Goal: Task Accomplishment & Management: Manage account settings

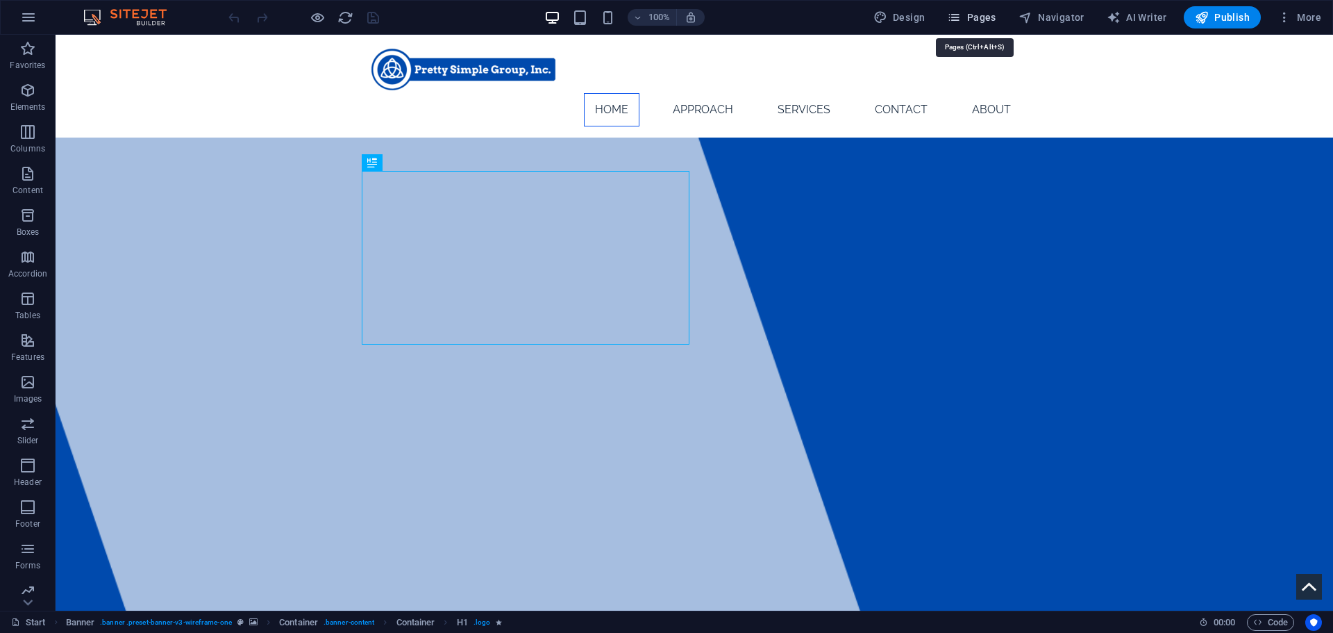
click at [972, 15] on span "Pages" at bounding box center [971, 17] width 49 height 14
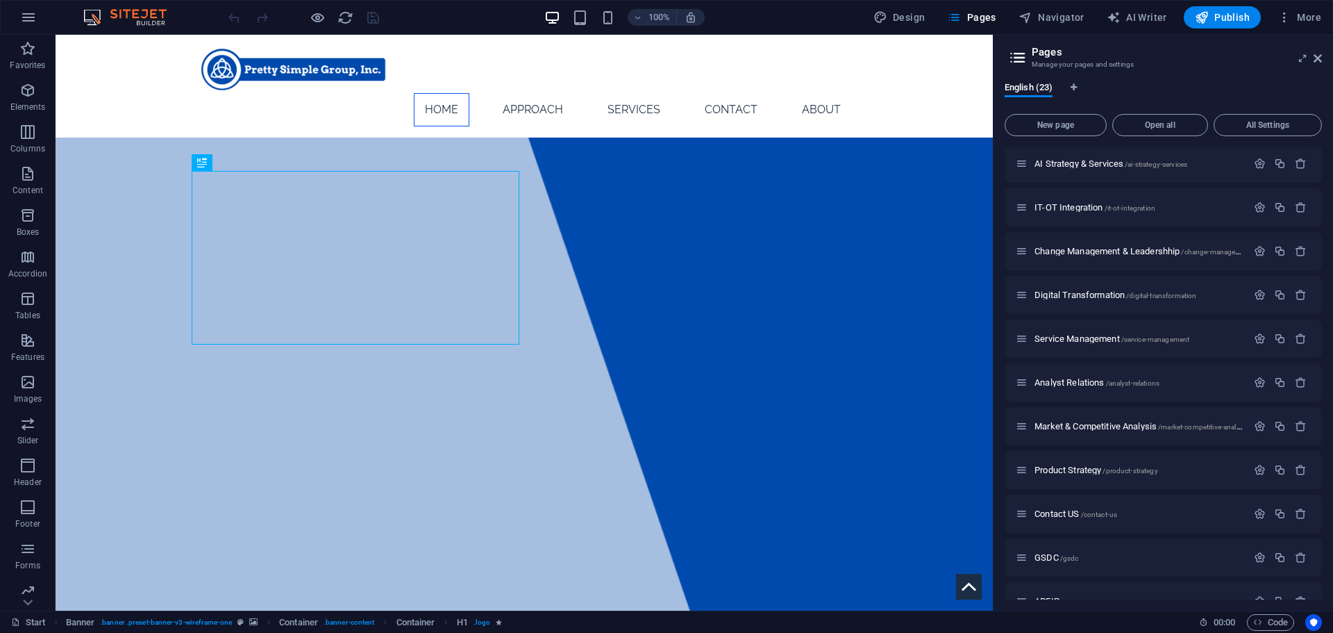
scroll to position [554, 0]
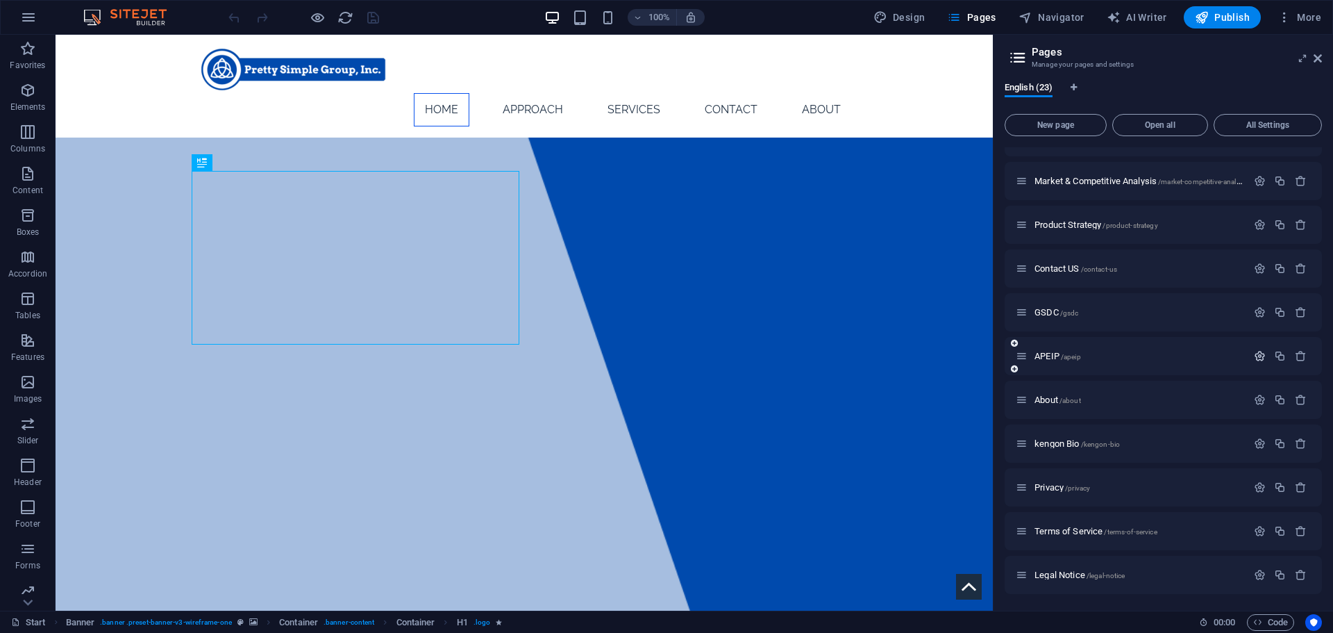
click at [1254, 353] on icon "button" at bounding box center [1260, 356] width 12 height 12
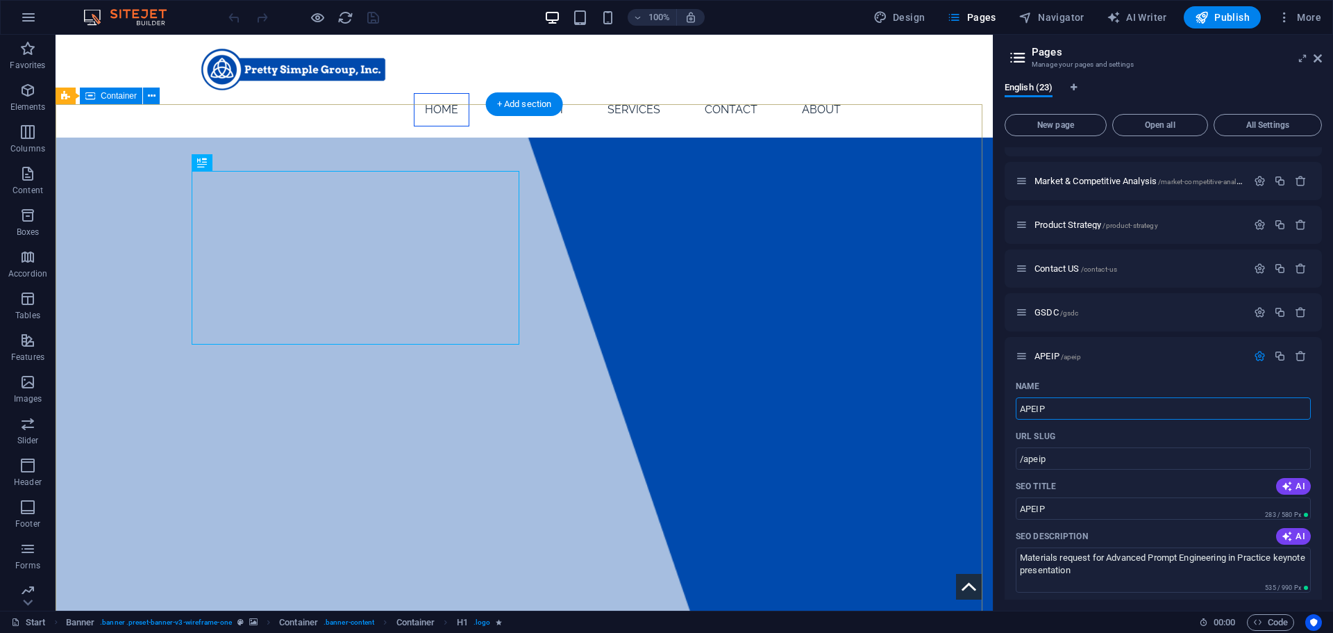
drag, startPoint x: 1062, startPoint y: 435, endPoint x: 920, endPoint y: 401, distance: 146.2
type input "ftp"
type input "/ftp"
type input "ftp"
type input "ftpce"
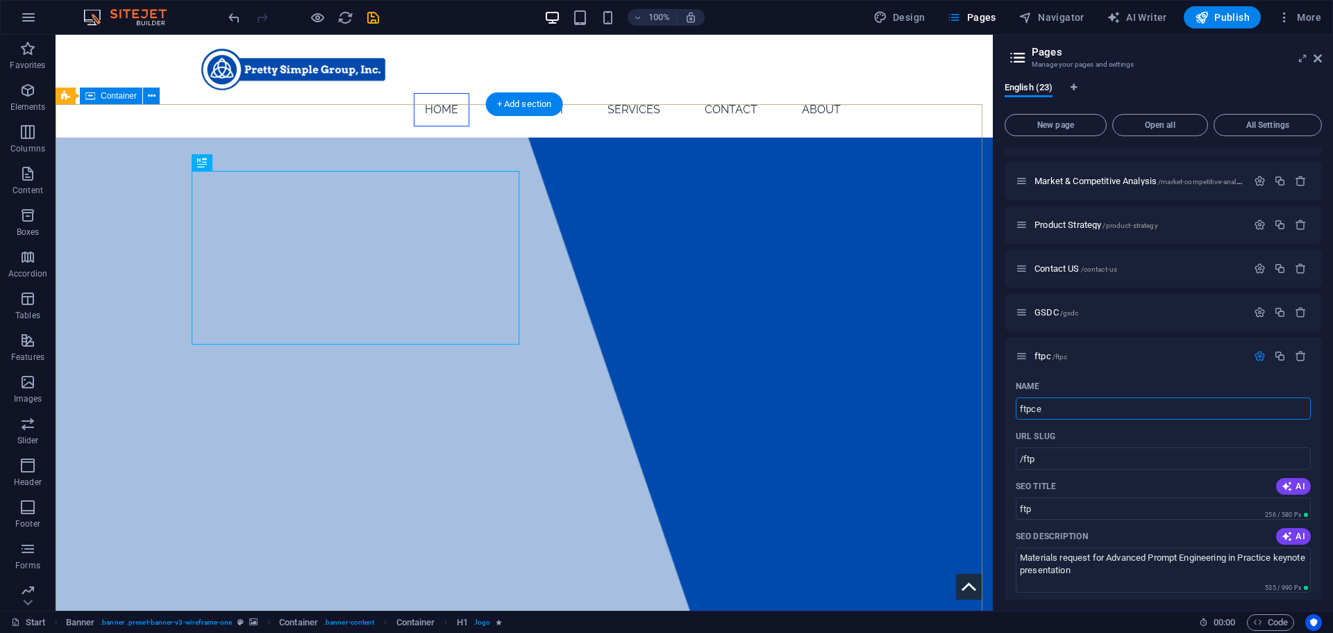
type input "/ftpc"
type input "ftpc"
type input "ftpce"
type input "/ftpce"
type input "ftpce"
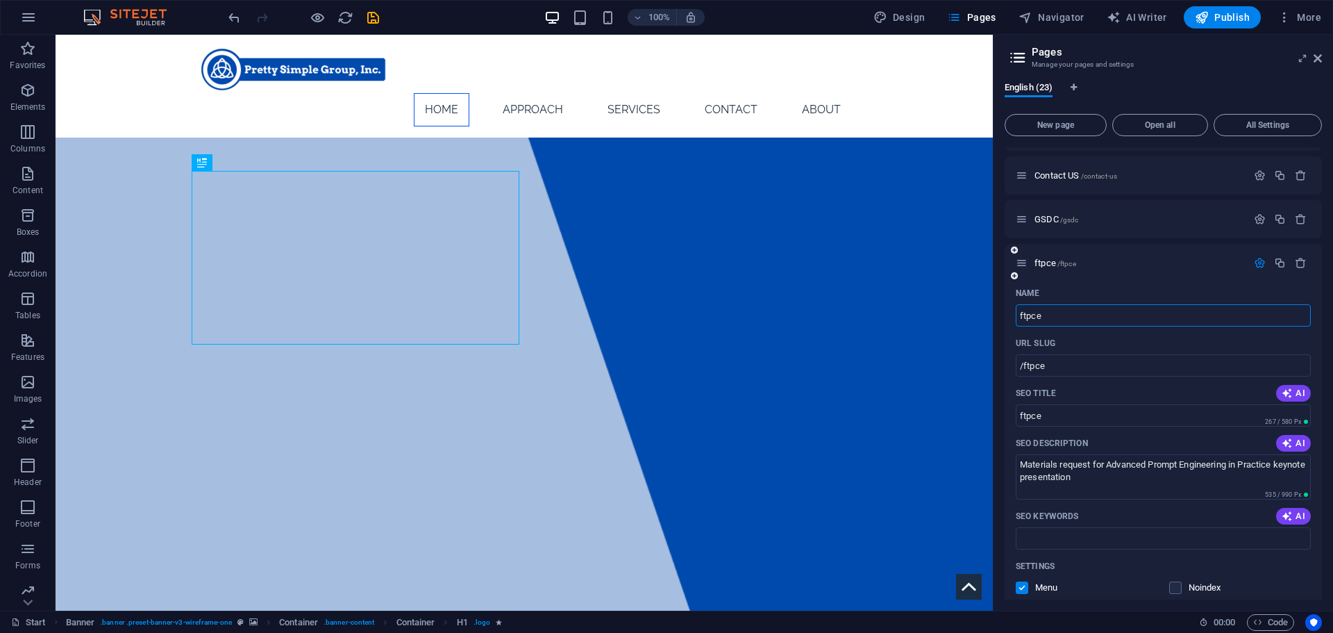
scroll to position [648, 0]
type input "ftpce"
drag, startPoint x: 1111, startPoint y: 465, endPoint x: 1171, endPoint y: 510, distance: 75.3
click at [1171, 510] on div "Name ftpce ​ URL SLUG /ftpce ​ SEO Title AI ftpce ​ 267 / 580 Px SEO Descriptio…" at bounding box center [1163, 546] width 317 height 531
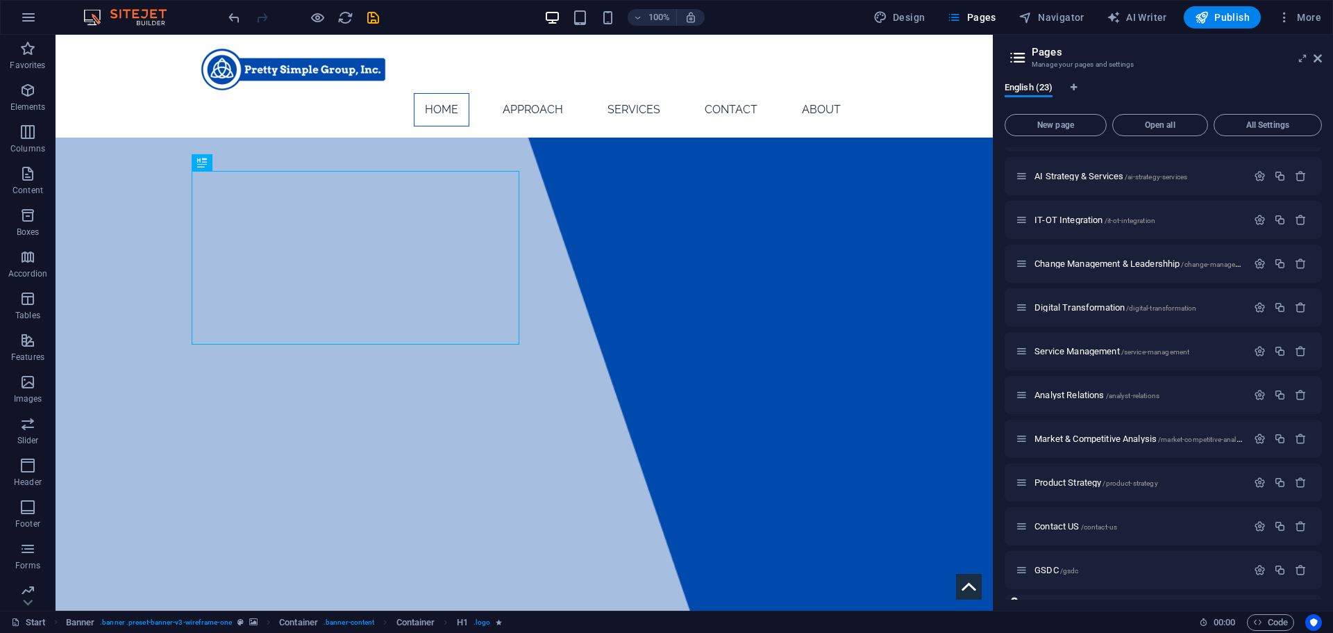
scroll to position [291, 0]
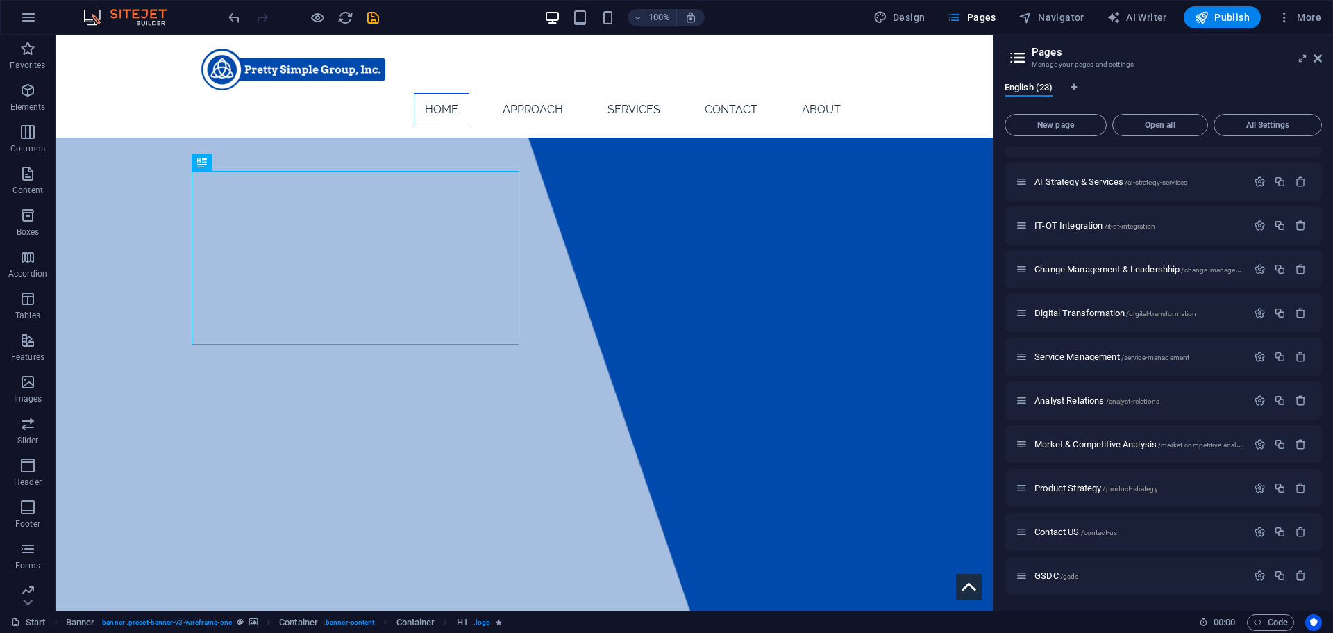
type textarea "Materials request for From Prompting to Context Engineering conducted by [PERSO…"
drag, startPoint x: 375, startPoint y: 30, endPoint x: 381, endPoint y: 17, distance: 14.3
click at [381, 17] on div "100% Design Pages Navigator AI Writer Publish More" at bounding box center [667, 17] width 1332 height 33
click at [381, 17] on icon "save" at bounding box center [373, 18] width 16 height 16
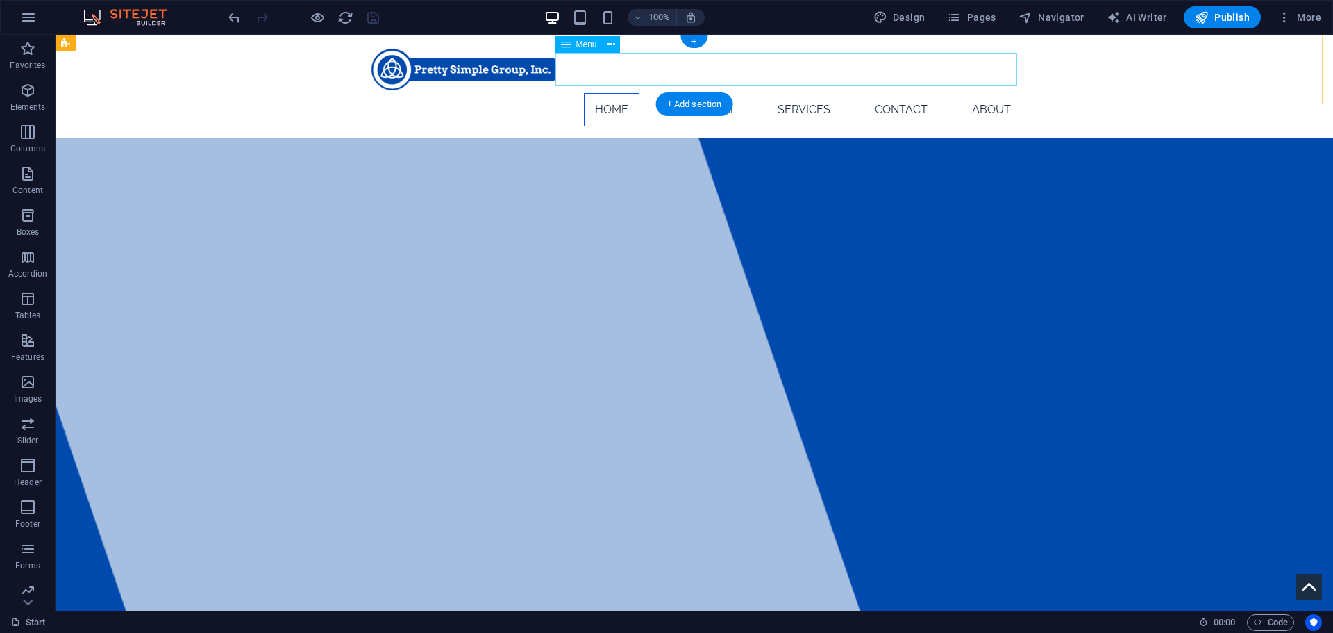
click at [576, 93] on nav "Home Approach Services Common Strategy & Vision Development Consumer Insights &…" at bounding box center [695, 109] width 656 height 33
select select
select select "2"
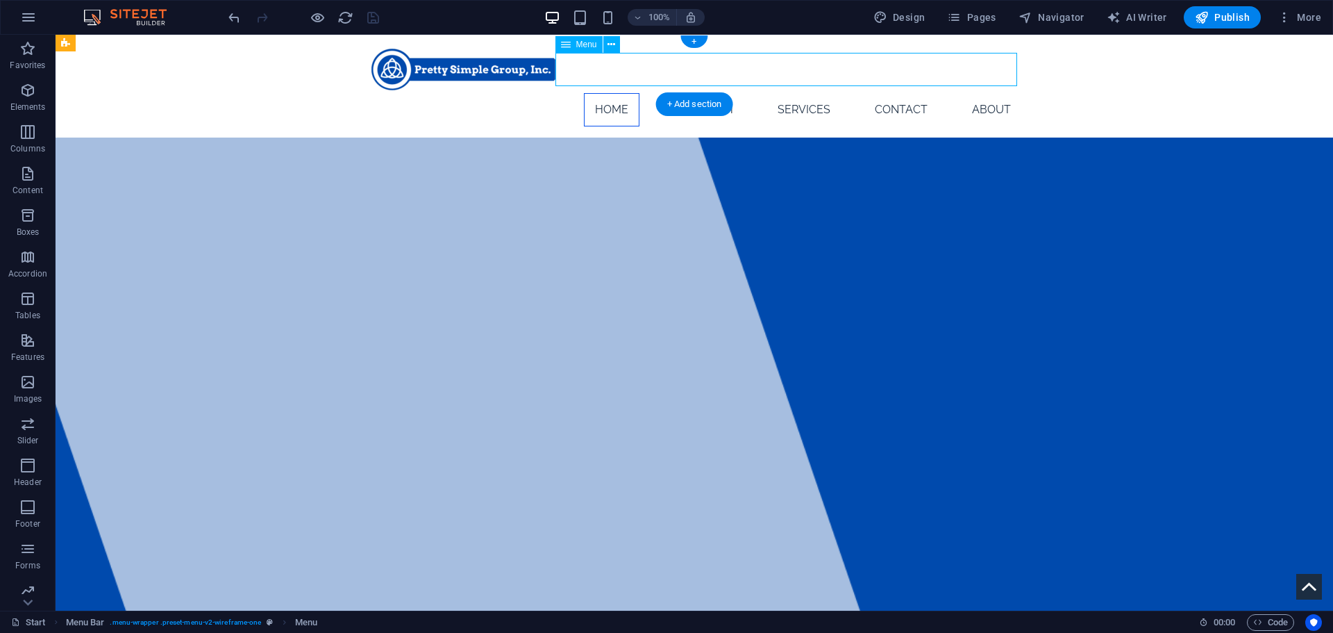
select select
select select "3"
select select
select select "4"
select select
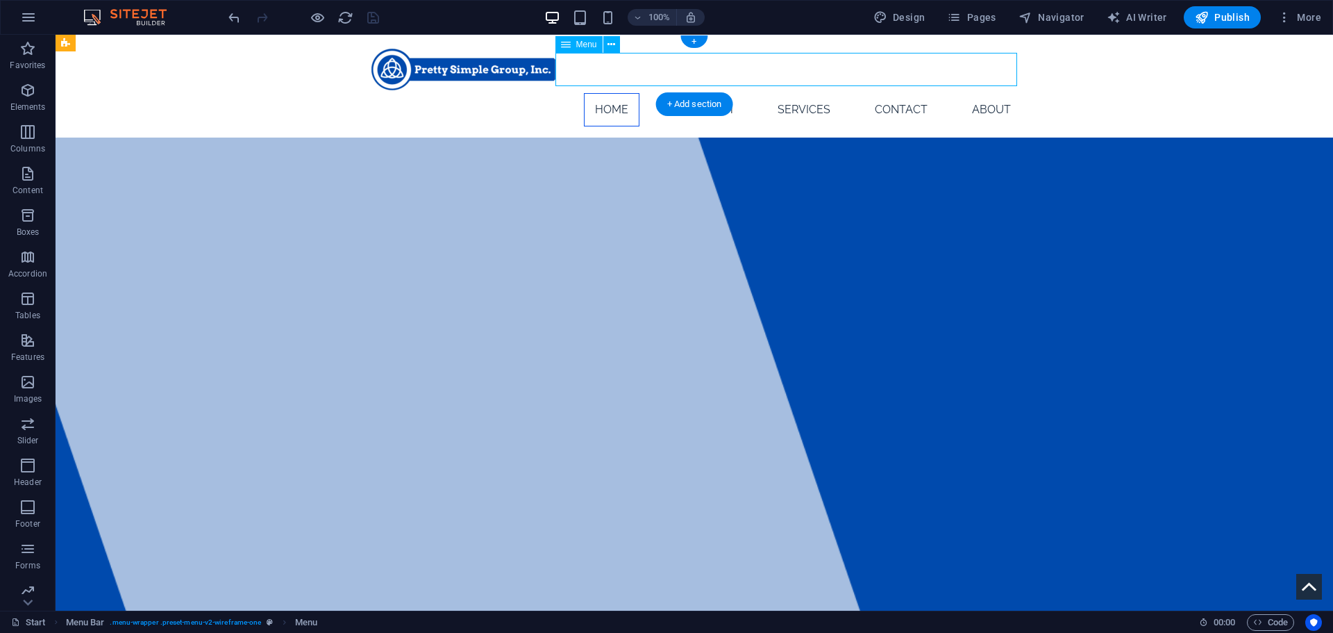
select select "5"
select select
select select "6"
select select
select select "7"
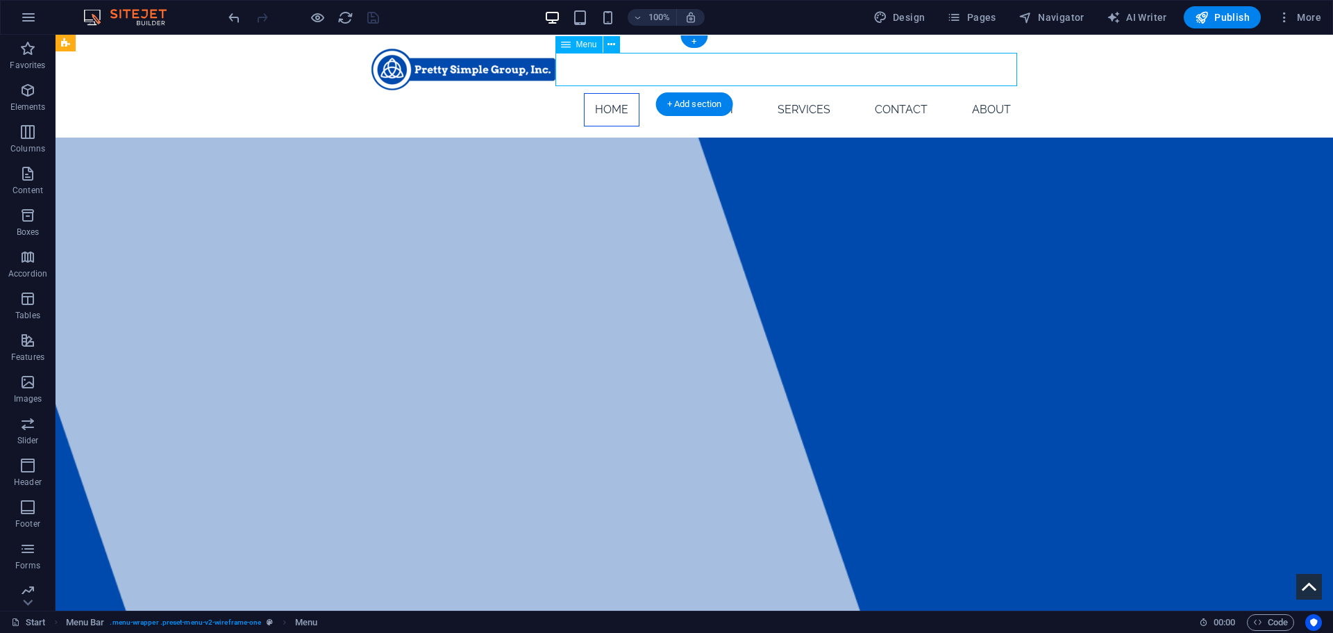
select select
select select "8"
select select
select select "9"
select select
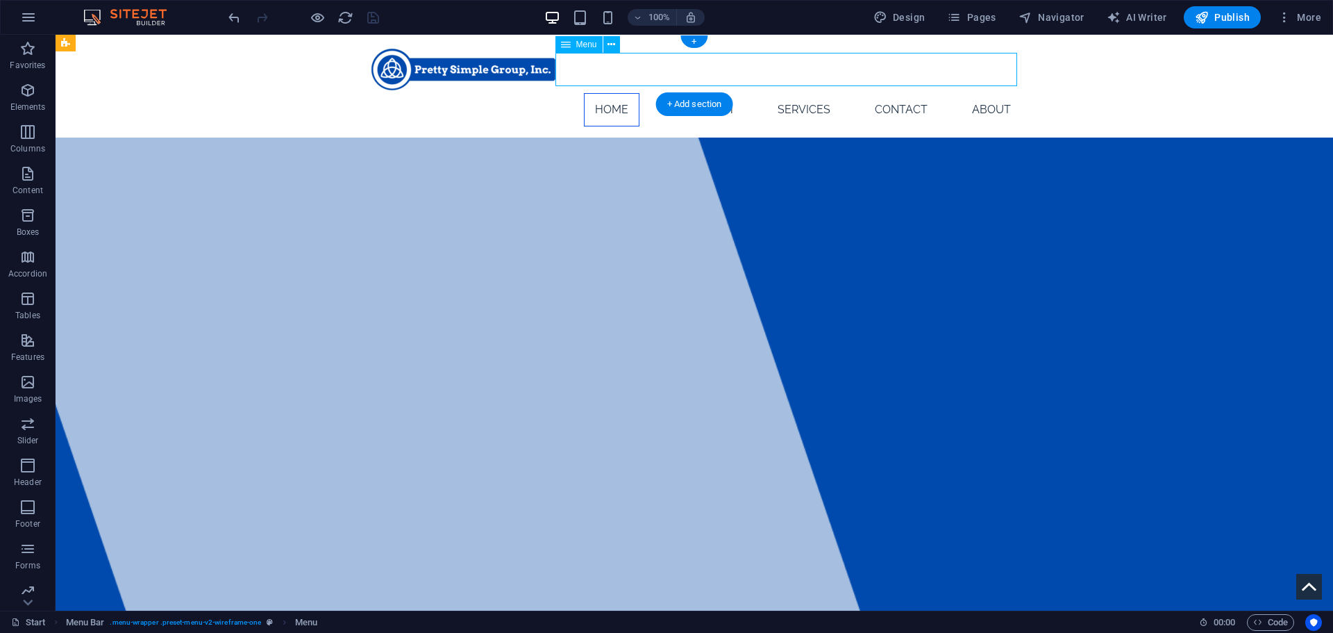
select select "10"
select select
select select "11"
select select
select select "12"
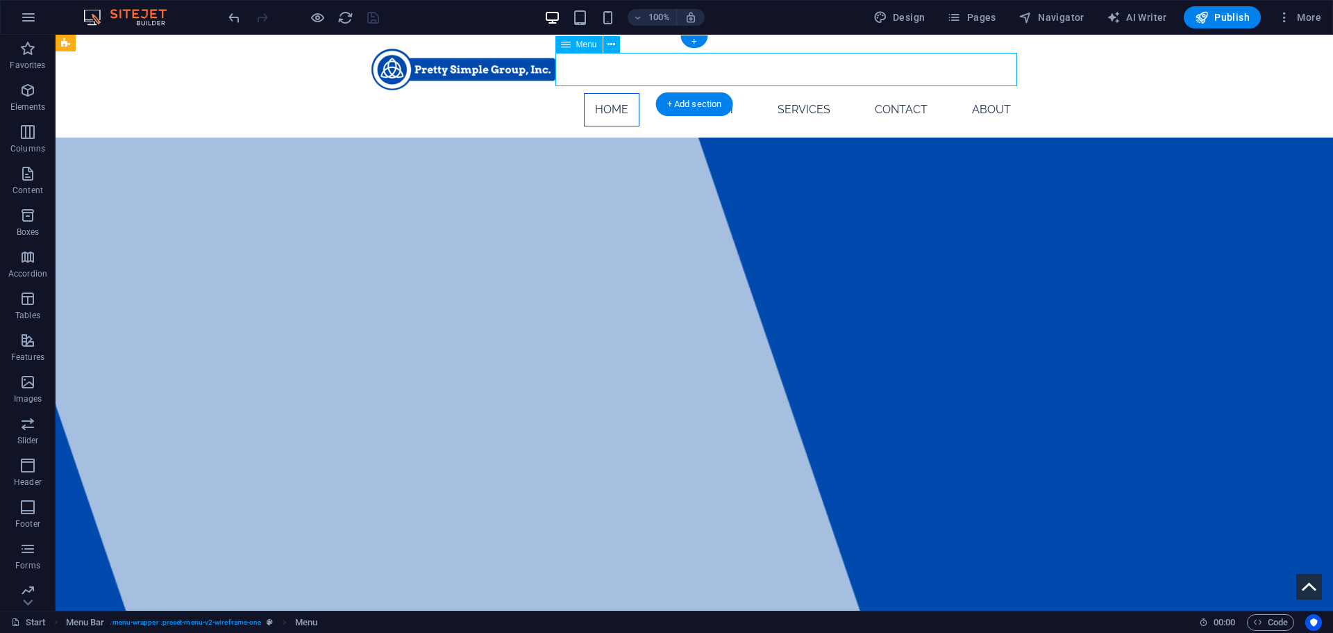
select select
select select "13"
select select
select select "14"
select select
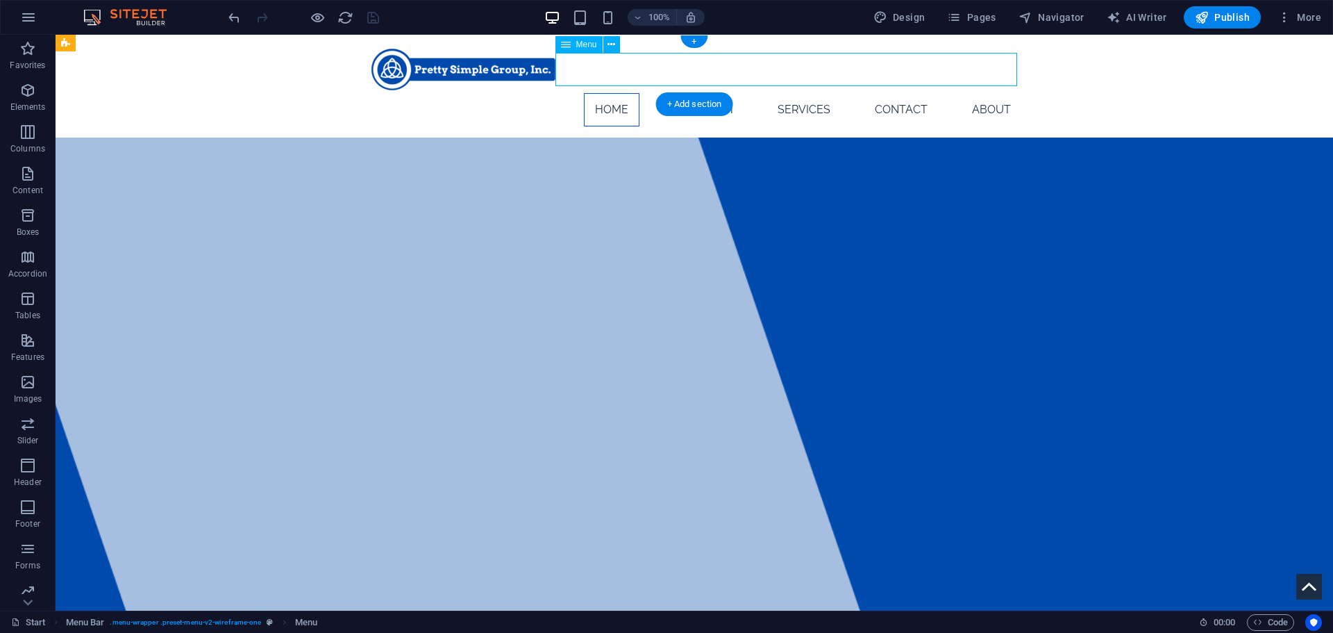
select select "15"
select select
select select "18"
select select
select select "19"
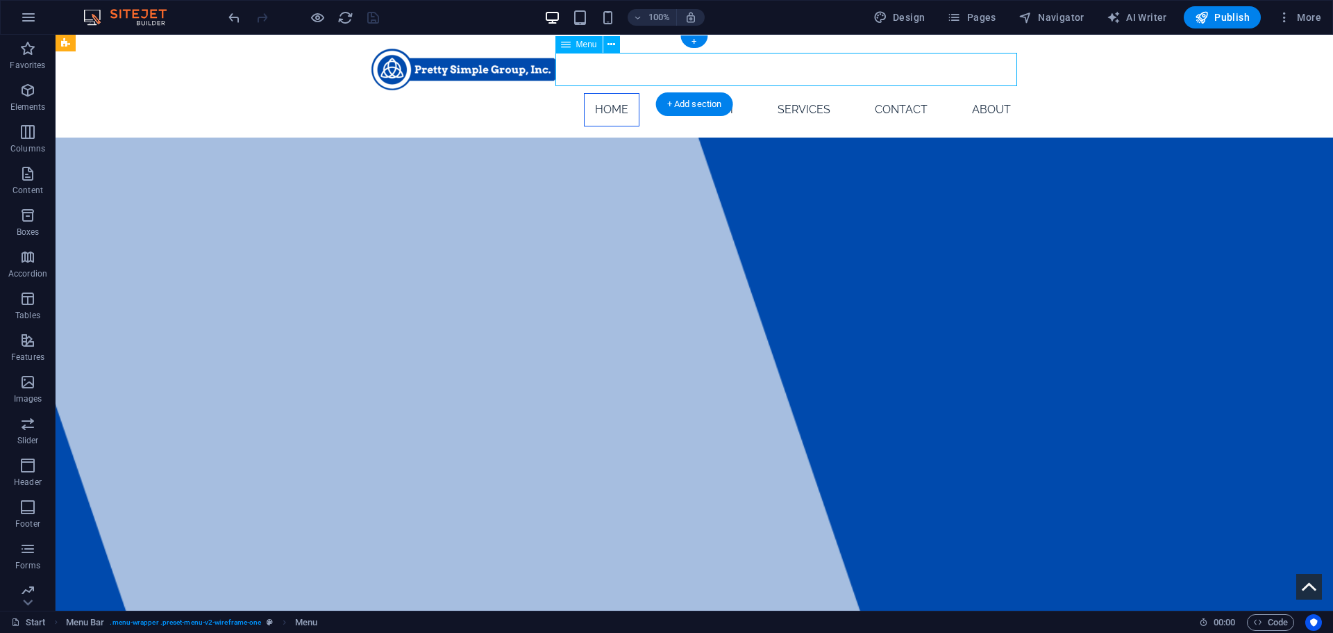
select select
select select "21"
select select
select select "20"
select select
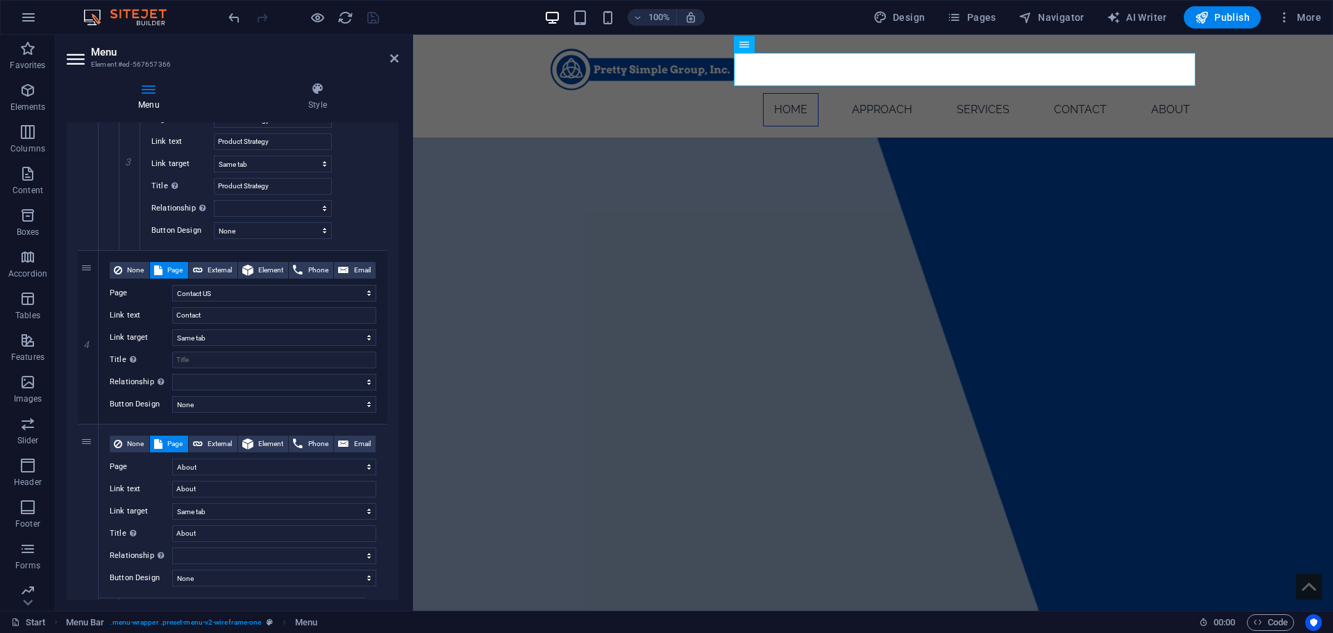
scroll to position [3281, 0]
click at [222, 296] on select "Page Template Start Strategy &amp; Vision Consumer Insights &amp; Experience Go…" at bounding box center [274, 292] width 204 height 17
click at [981, 24] on button "Pages" at bounding box center [972, 17] width 60 height 22
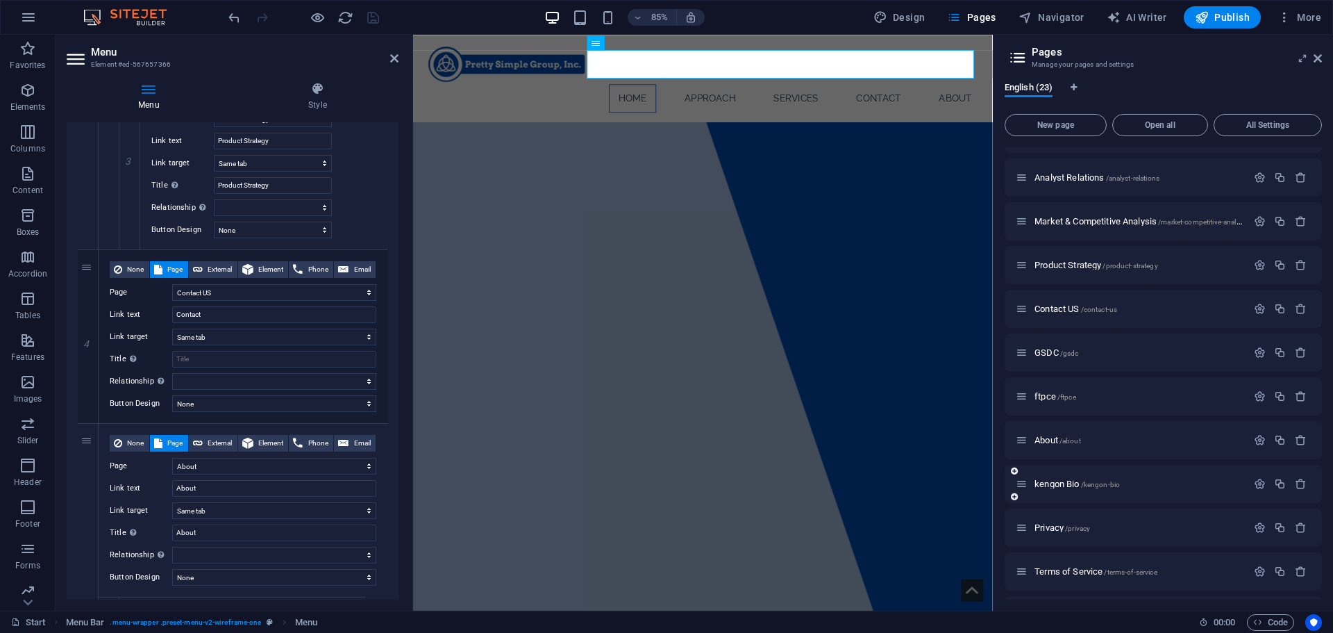
scroll to position [513, 0]
click at [1149, 313] on p "Contact US /contact-us" at bounding box center [1139, 309] width 208 height 9
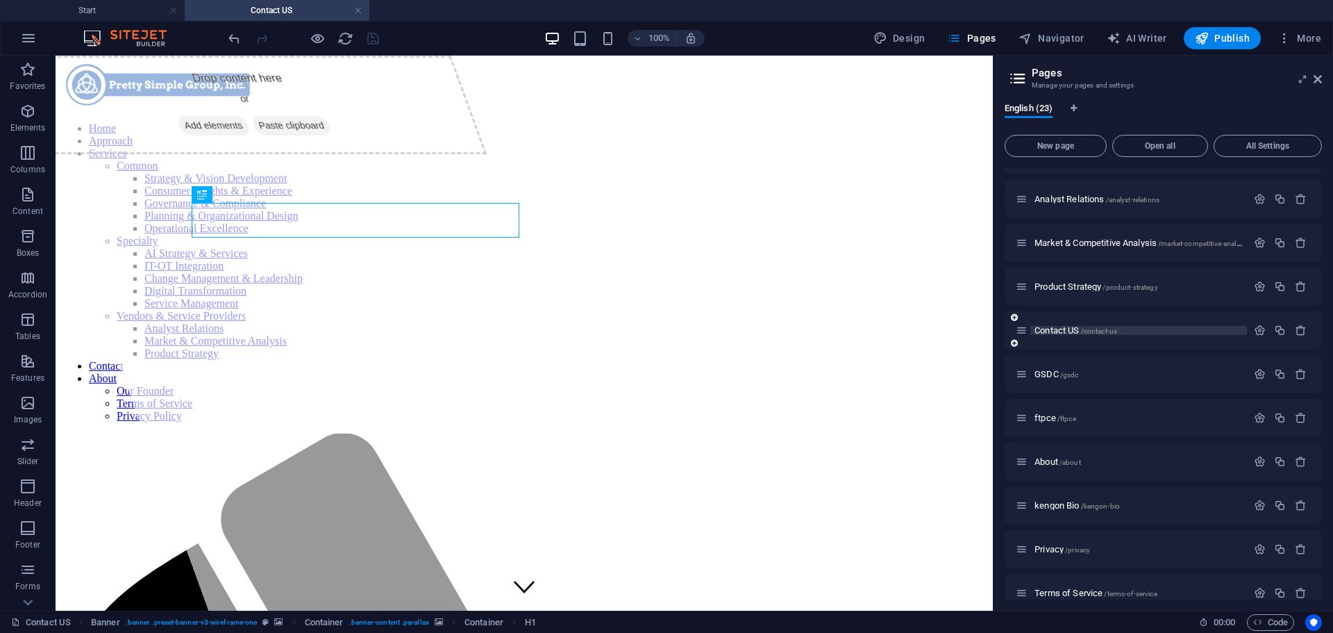
scroll to position [0, 0]
click at [1254, 329] on icon "button" at bounding box center [1260, 330] width 12 height 12
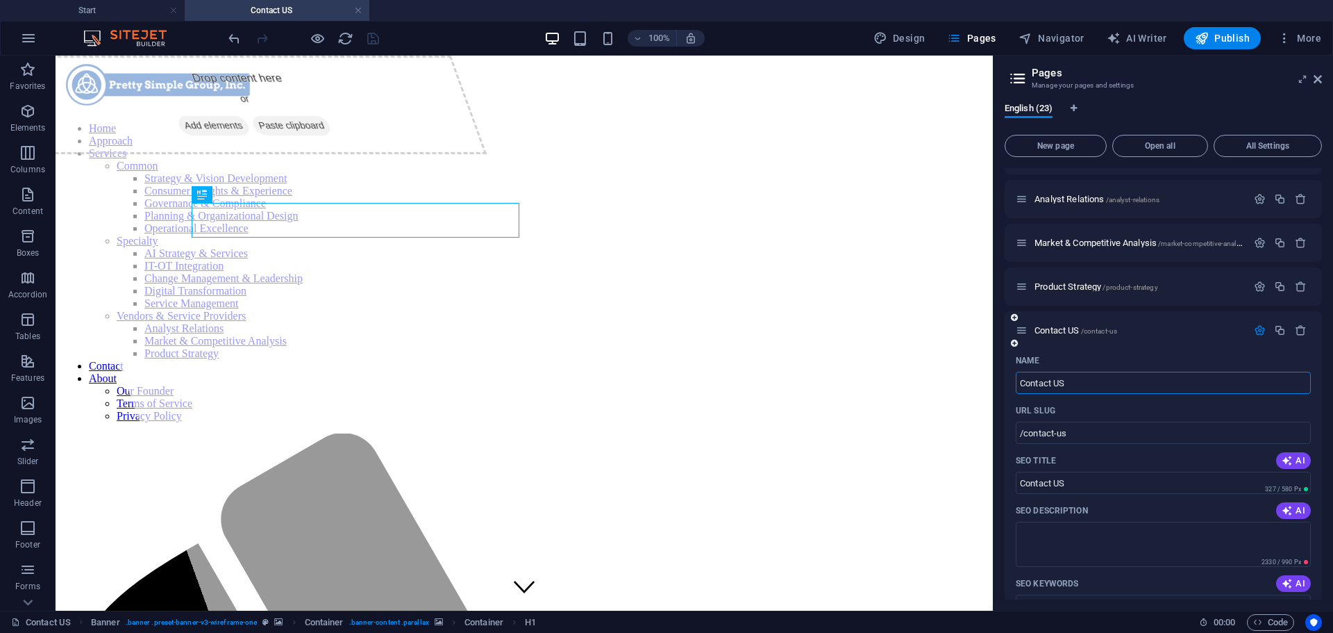
type input "Contact U"
type input "Contact US\"
type input "Contact U"
type input "/contact-u"
type input "Contact U"
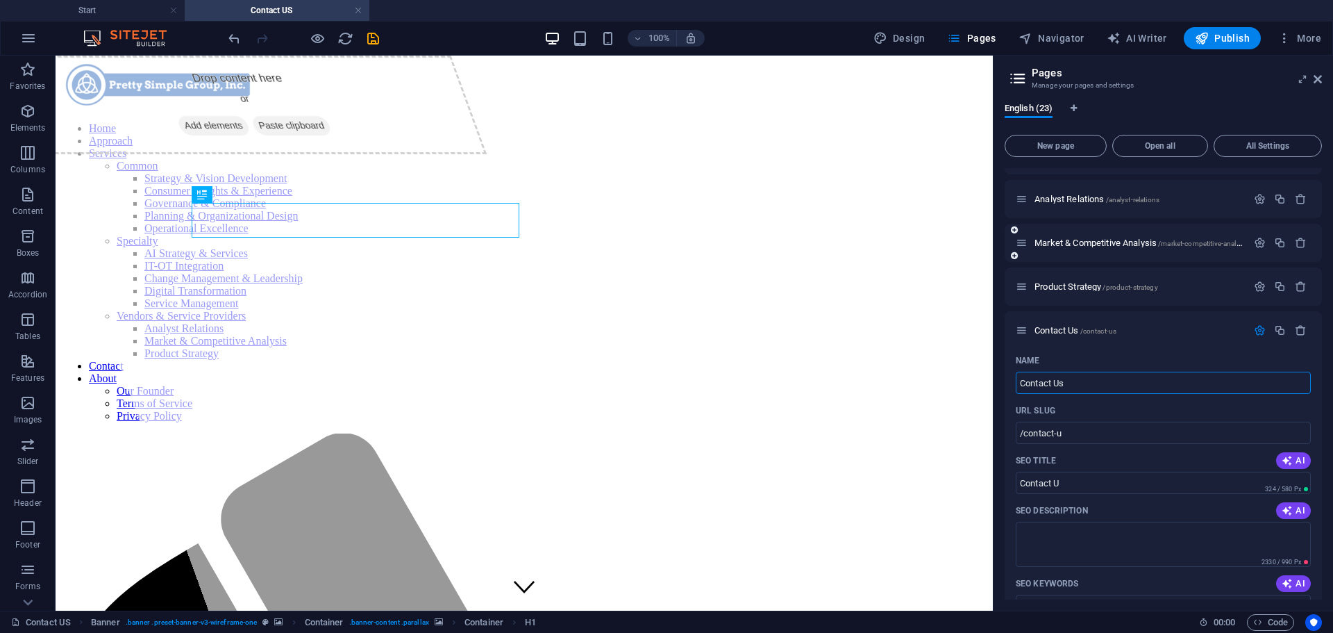
type input "Contact Us"
type input "/contact-us"
type input "Contact Us"
click at [381, 33] on icon "save" at bounding box center [373, 39] width 16 height 16
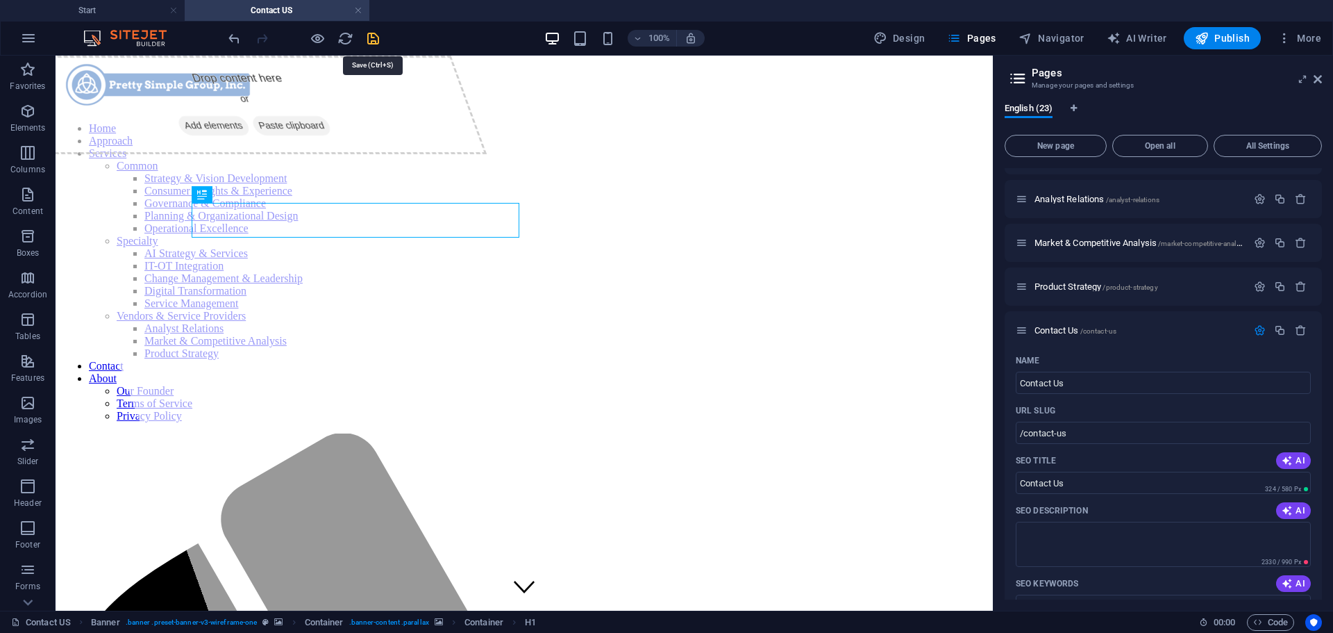
checkbox input "false"
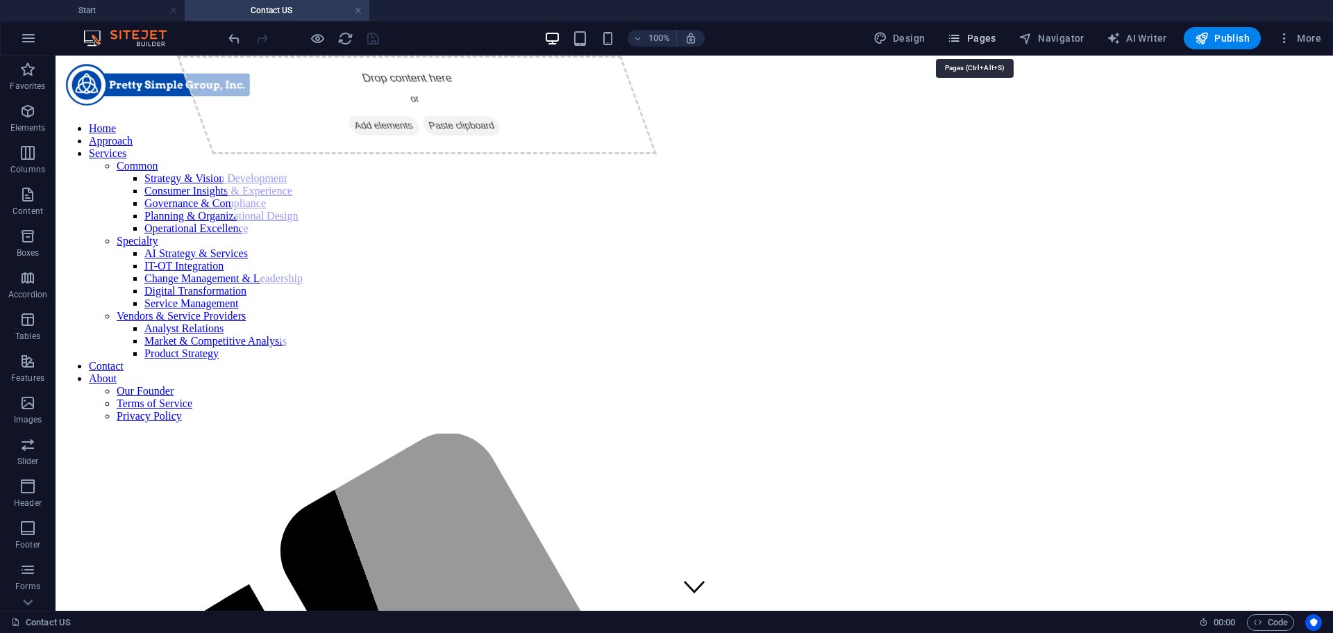
click at [979, 41] on span "Pages" at bounding box center [971, 38] width 49 height 14
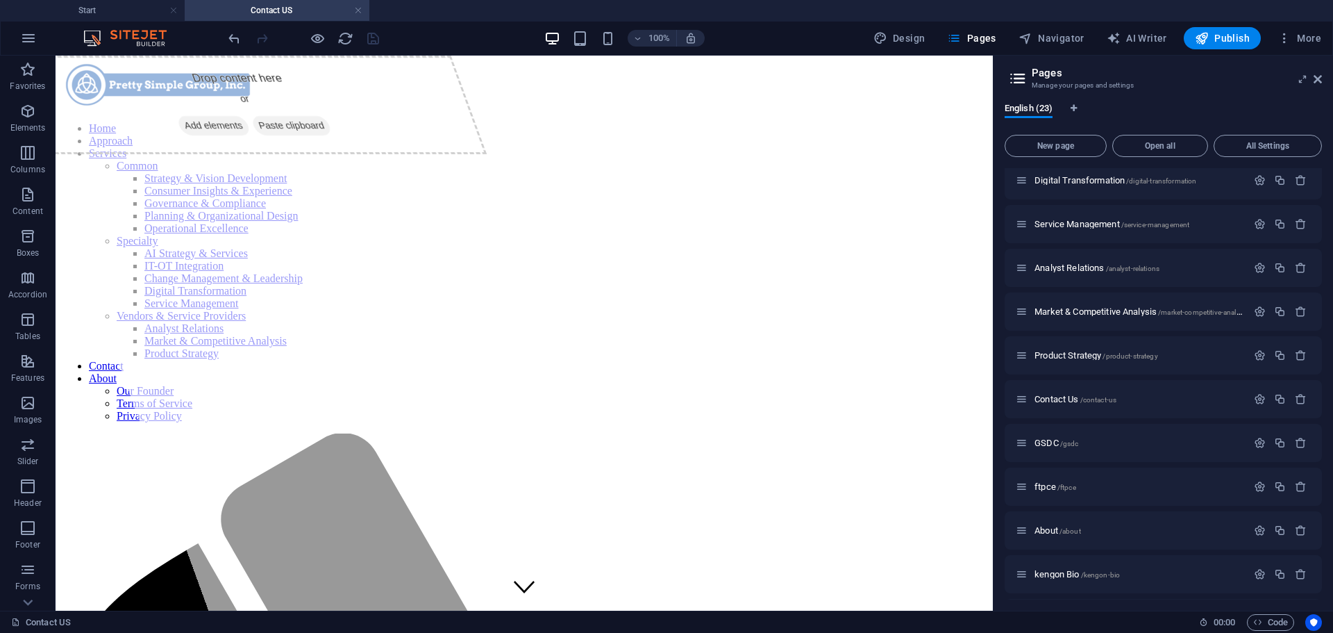
scroll to position [446, 0]
click at [1256, 398] on icon "button" at bounding box center [1260, 398] width 12 height 12
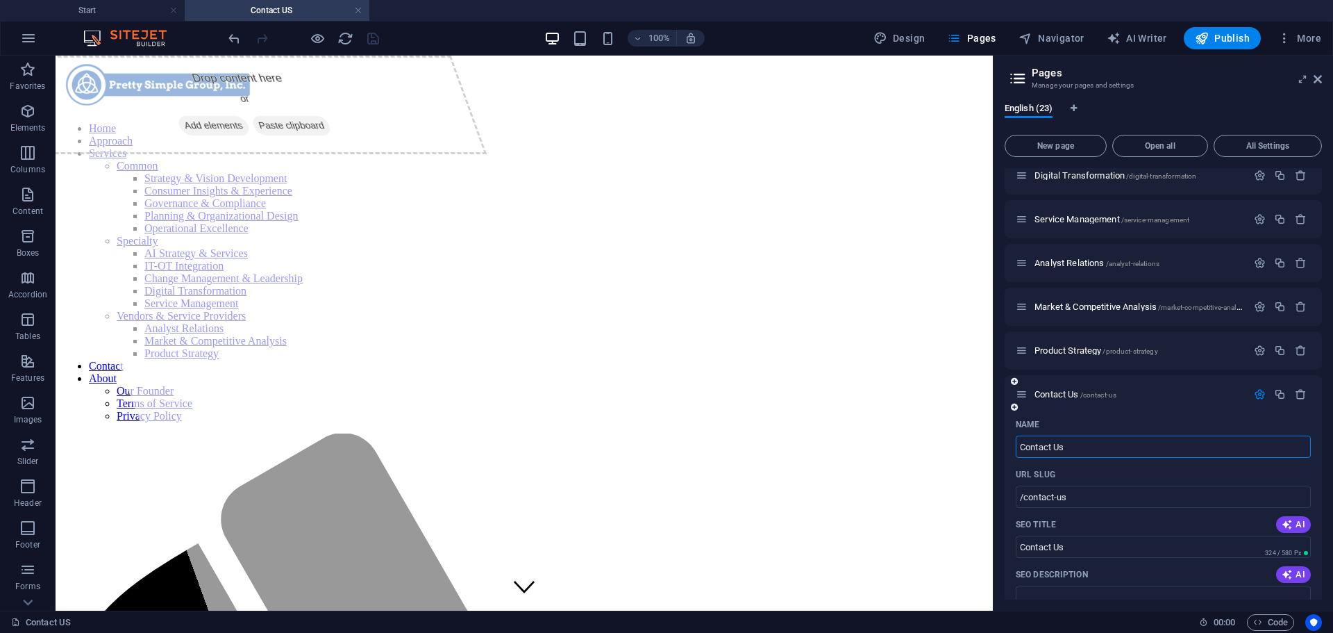
scroll to position [447, 0]
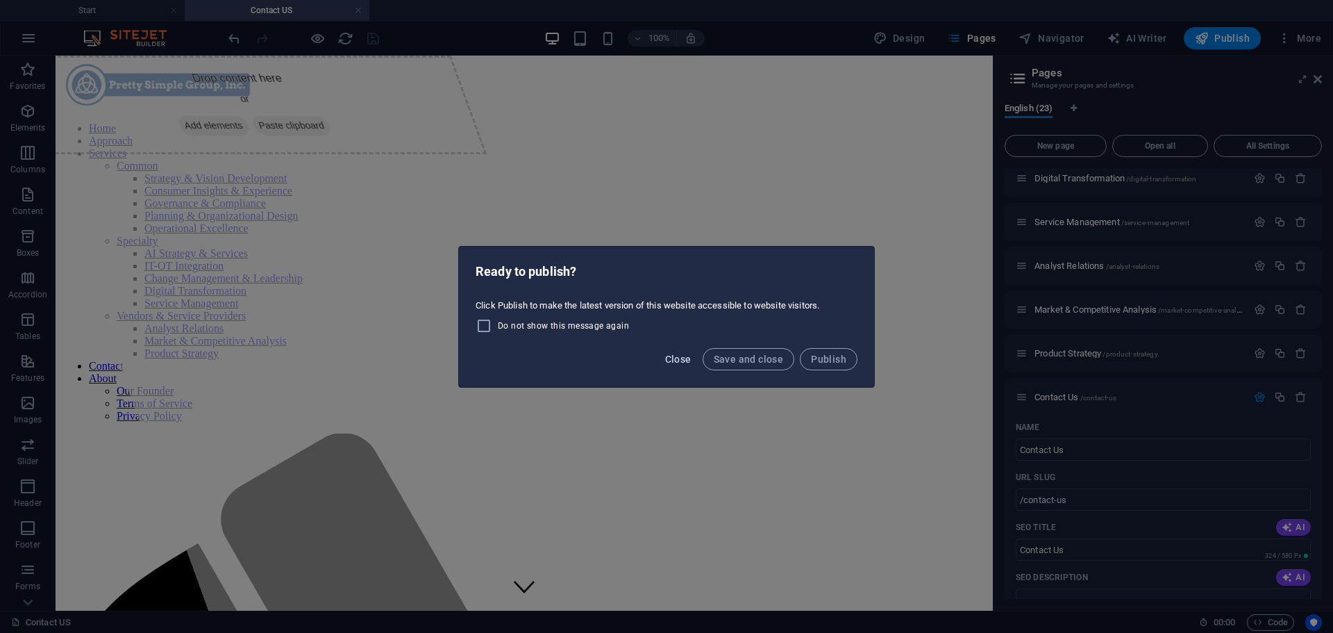
click at [679, 358] on span "Close" at bounding box center [678, 359] width 26 height 11
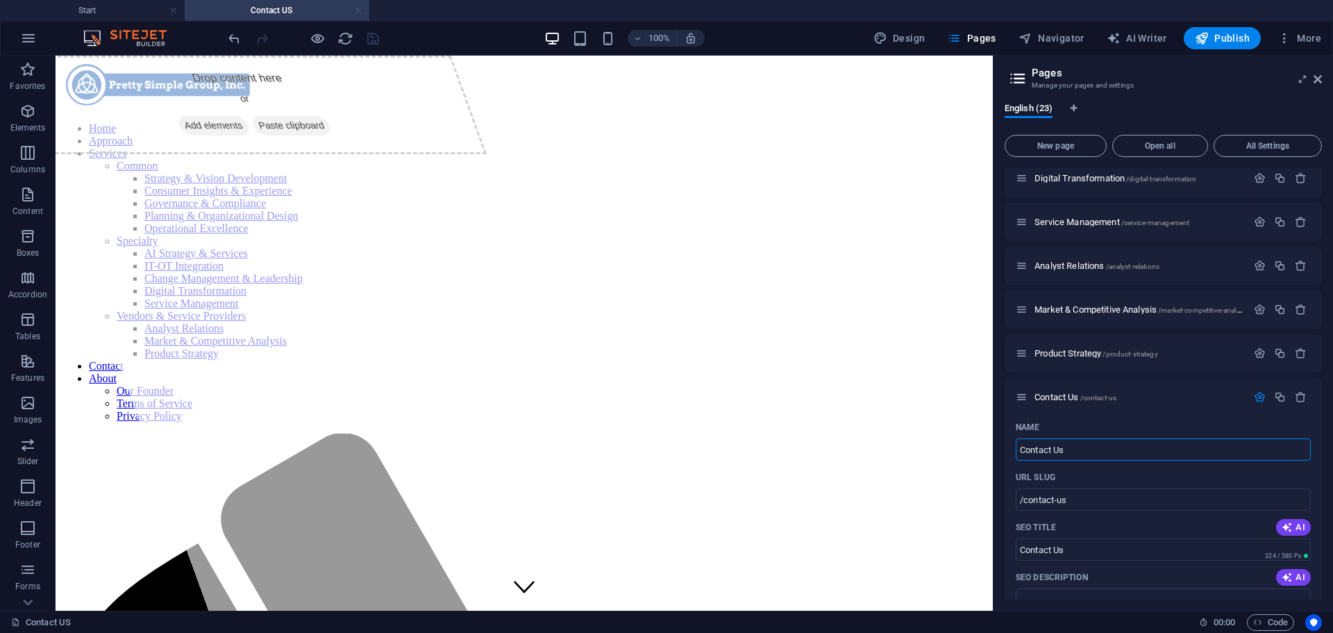
click at [360, 10] on link at bounding box center [358, 10] width 8 height 13
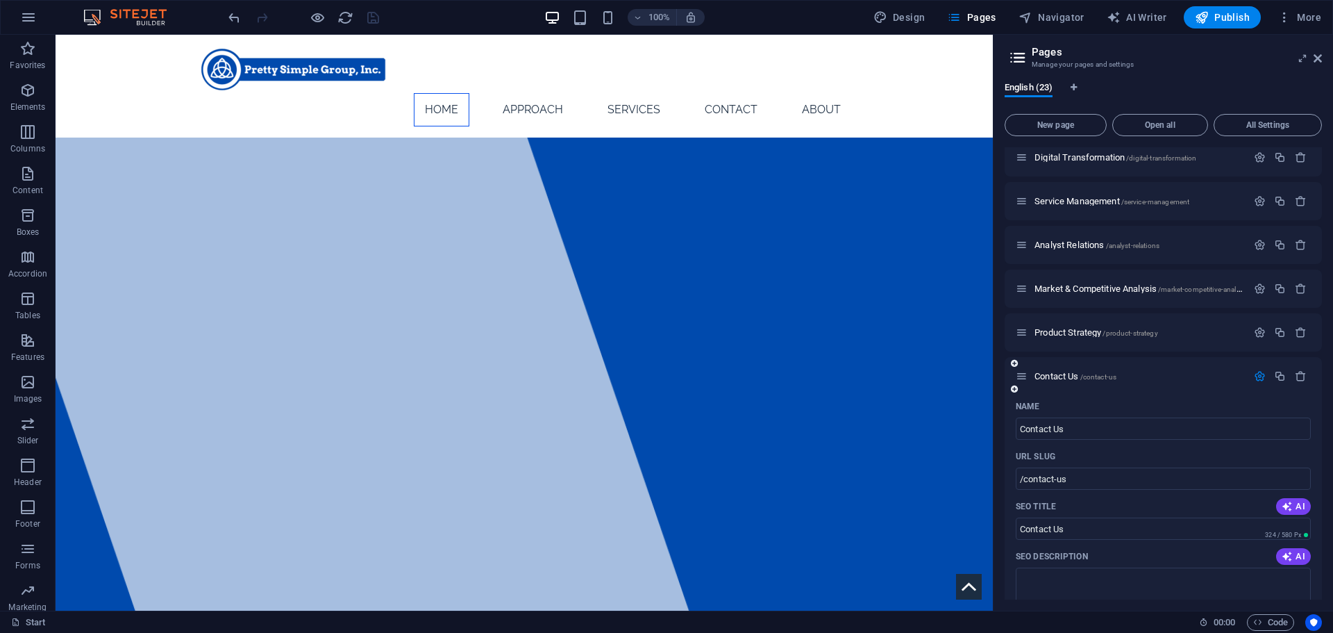
click at [1029, 383] on div "Contact Us /contact-us" at bounding box center [1131, 376] width 231 height 16
click at [1256, 376] on icon "button" at bounding box center [1260, 376] width 12 height 12
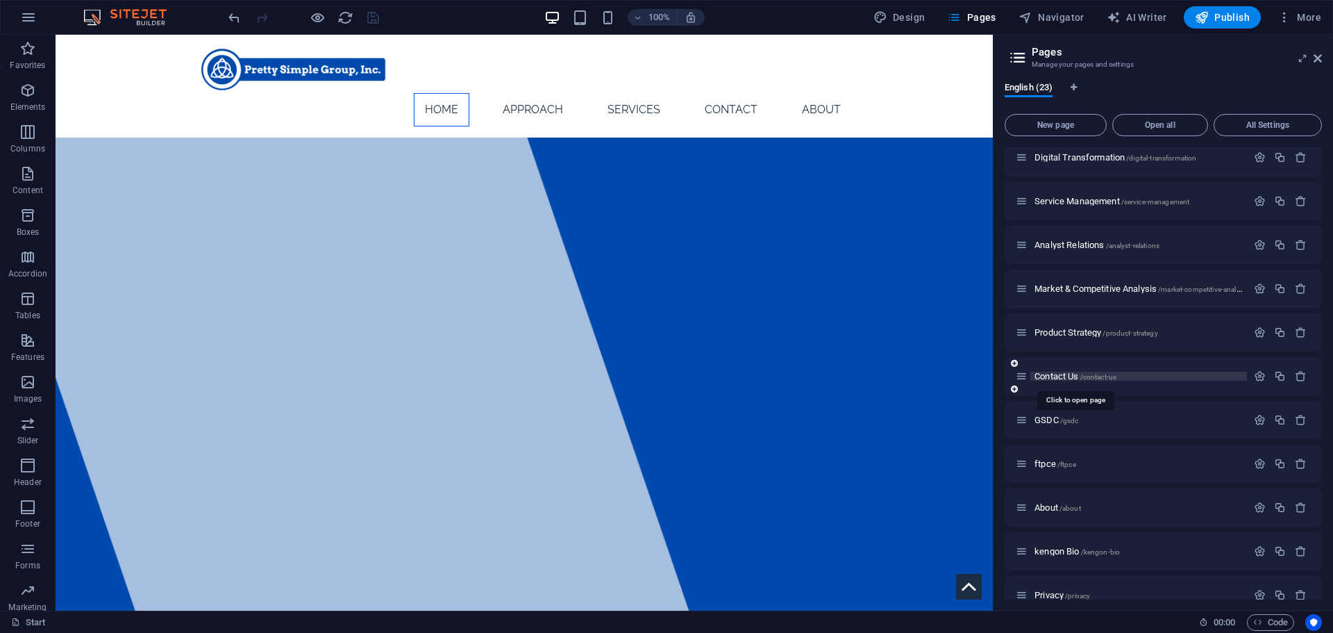
click at [1080, 374] on span "Contact Us /contact-us" at bounding box center [1076, 376] width 82 height 10
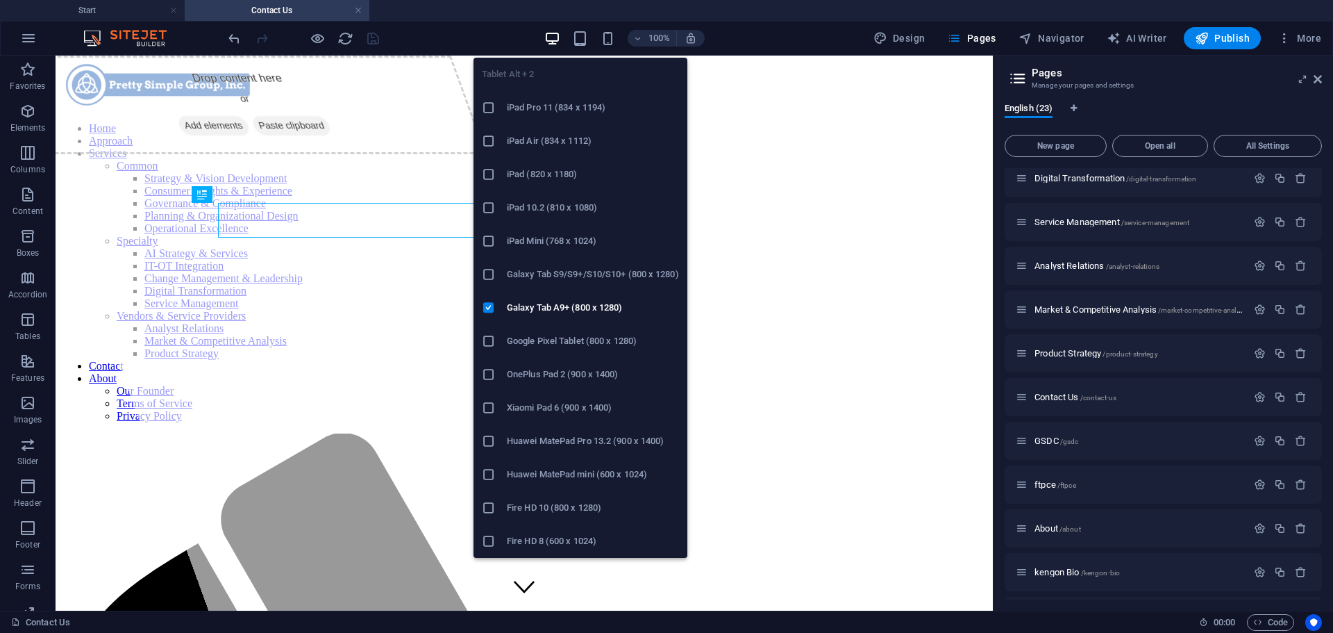
scroll to position [0, 0]
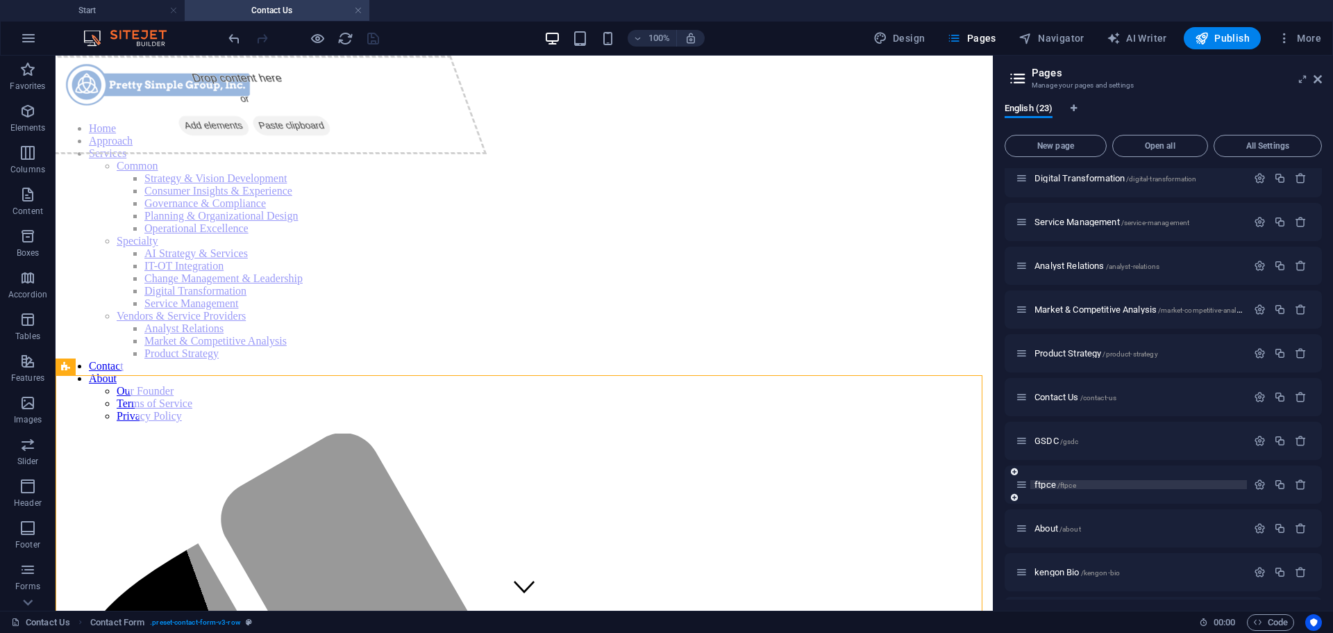
click at [1045, 485] on span "ftpce /ftpce" at bounding box center [1056, 484] width 42 height 10
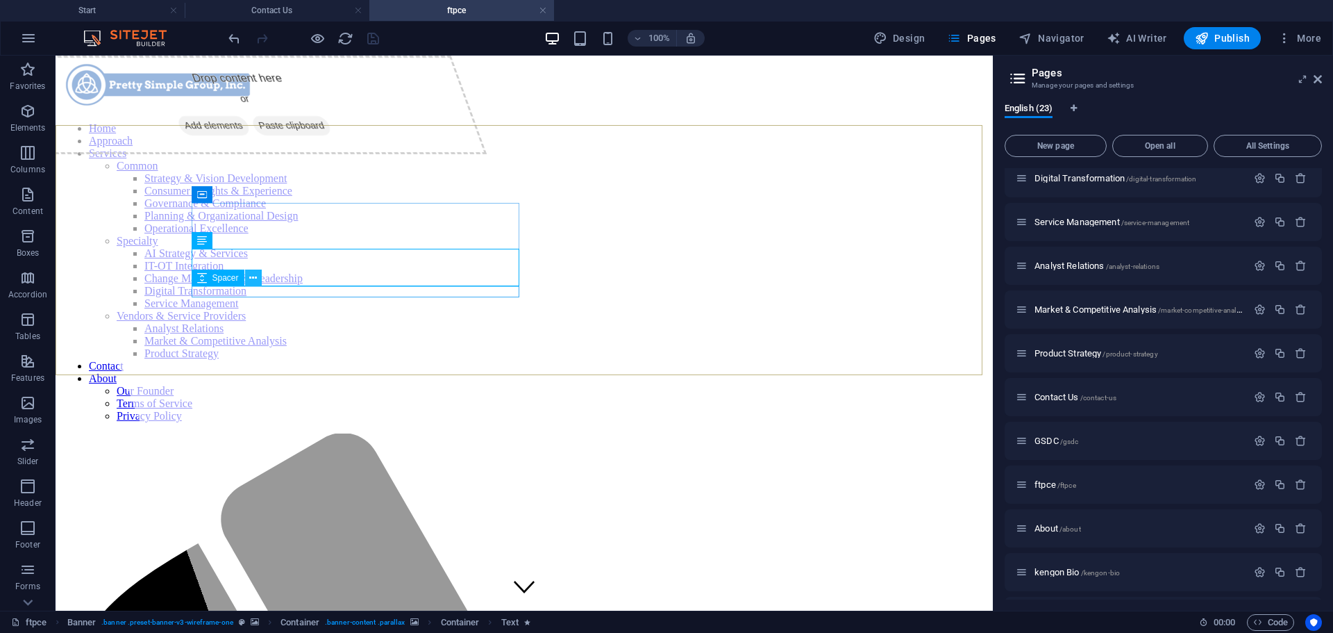
click at [258, 274] on button at bounding box center [253, 277] width 17 height 17
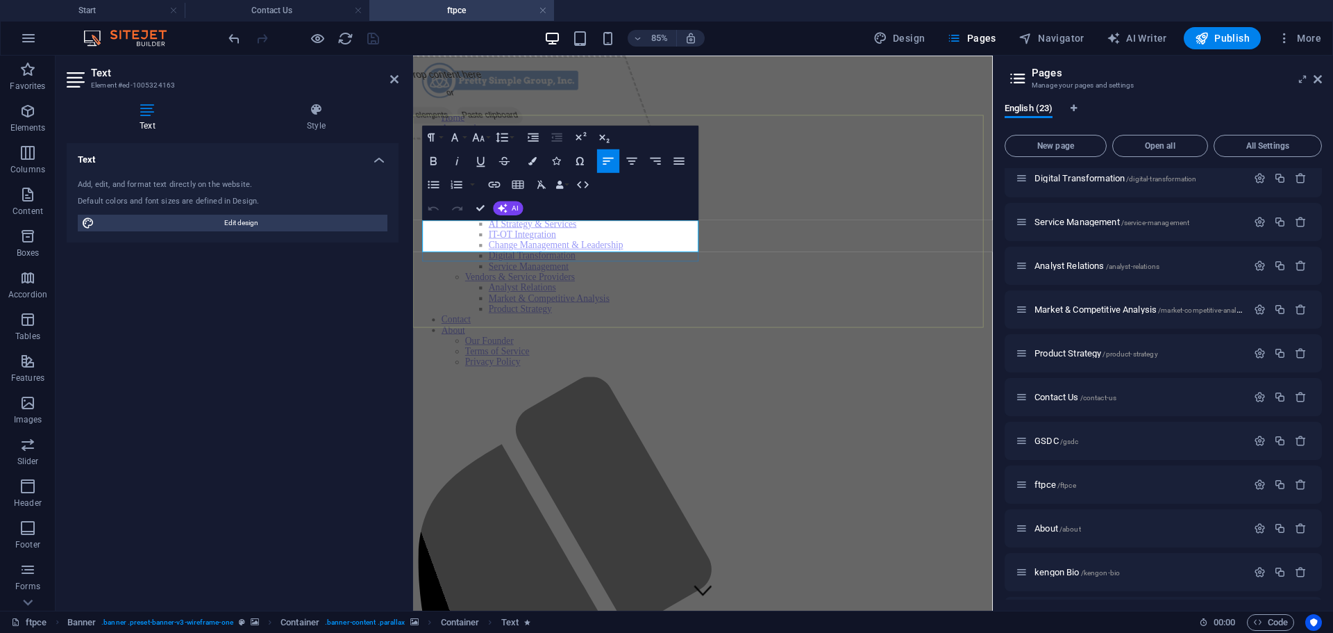
click at [629, 332] on div "Drop content here or Add elements Paste clipboard" at bounding box center [560, 382] width 682 height 653
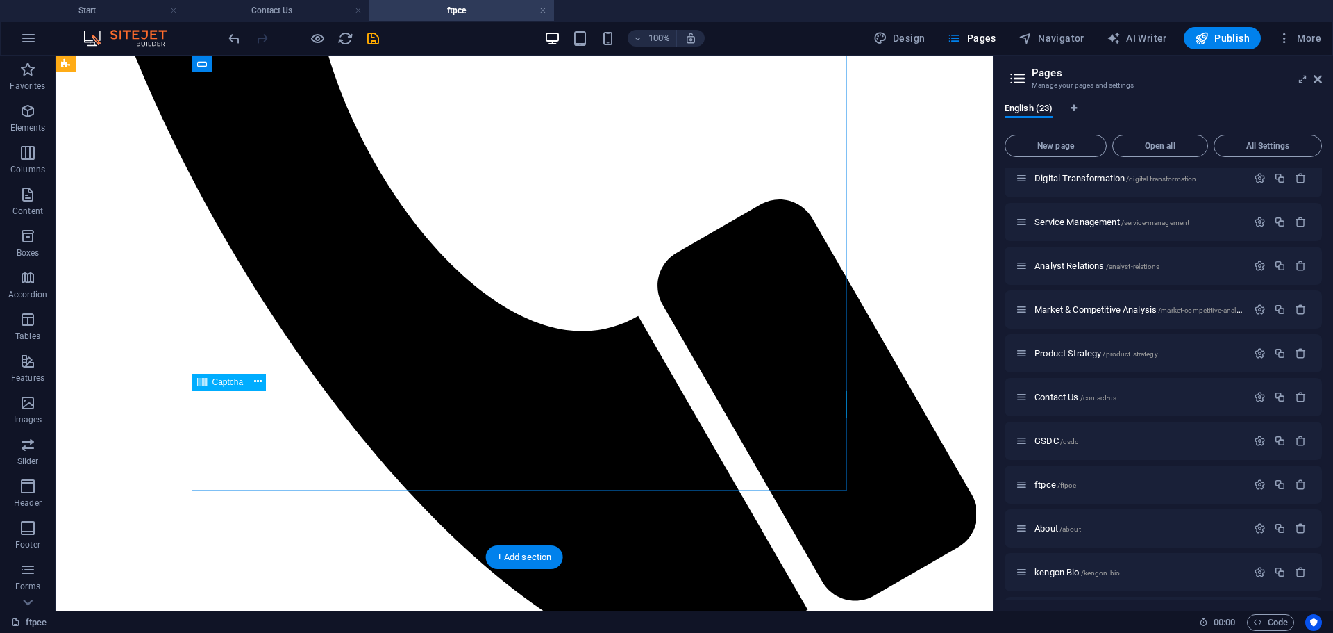
scroll to position [991, 0]
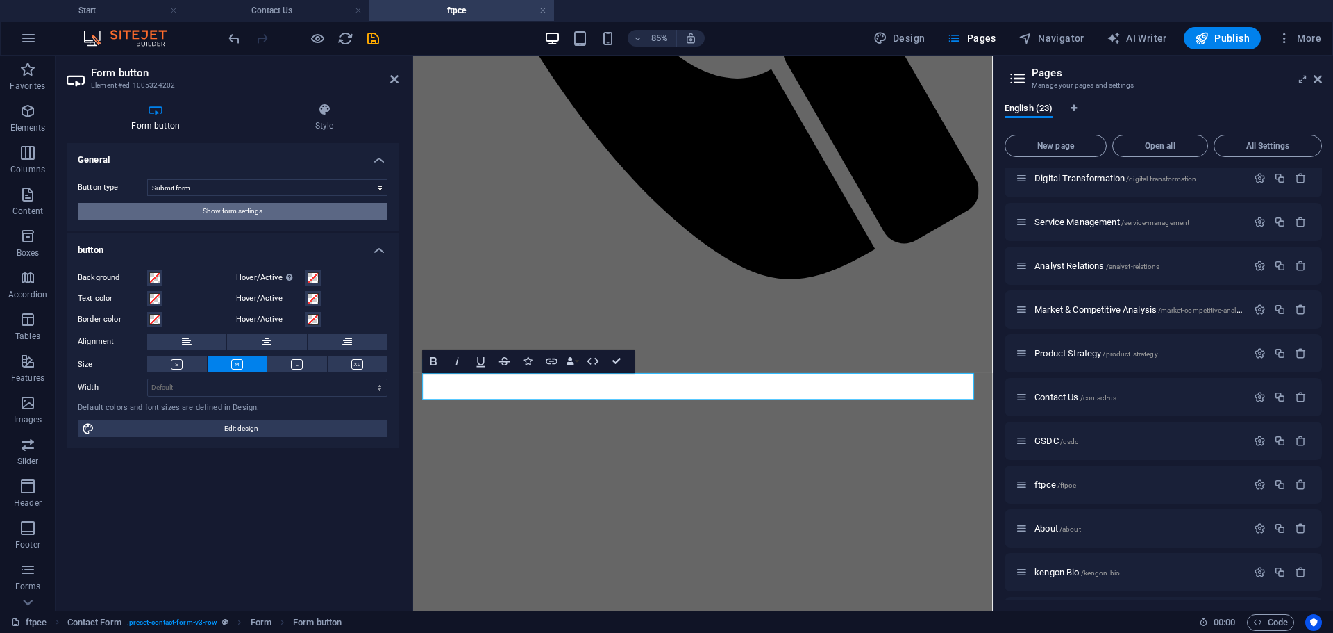
click at [257, 214] on span "Show form settings" at bounding box center [233, 211] width 60 height 17
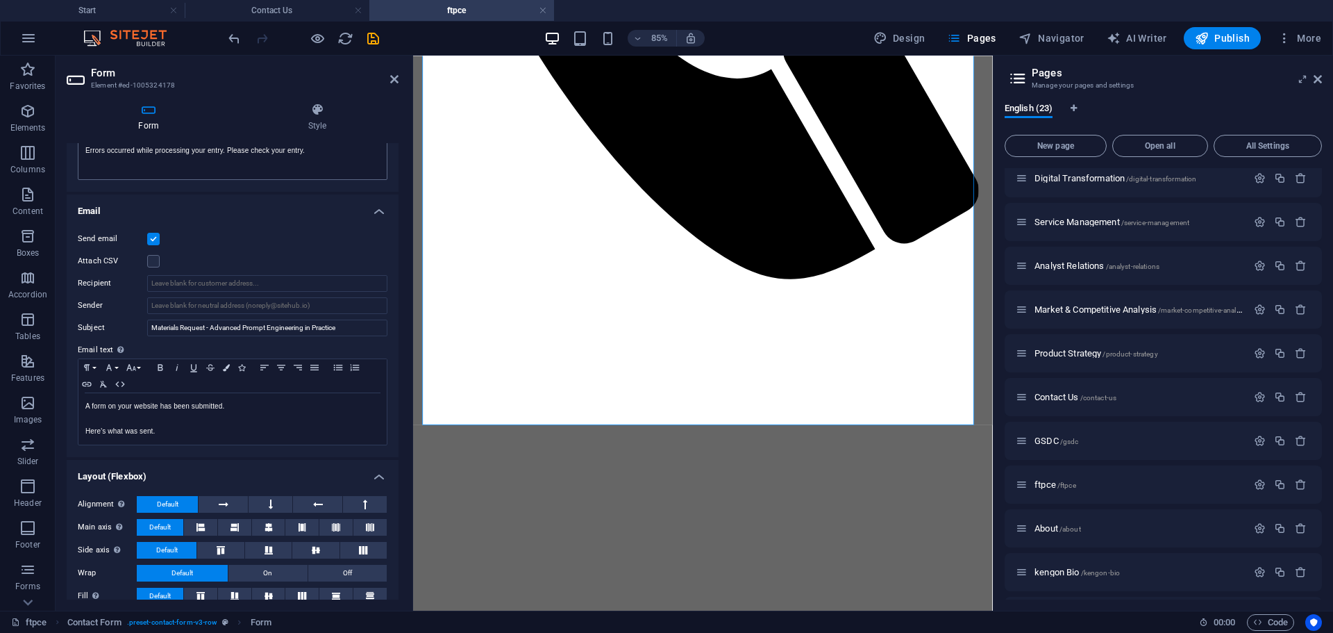
scroll to position [321, 0]
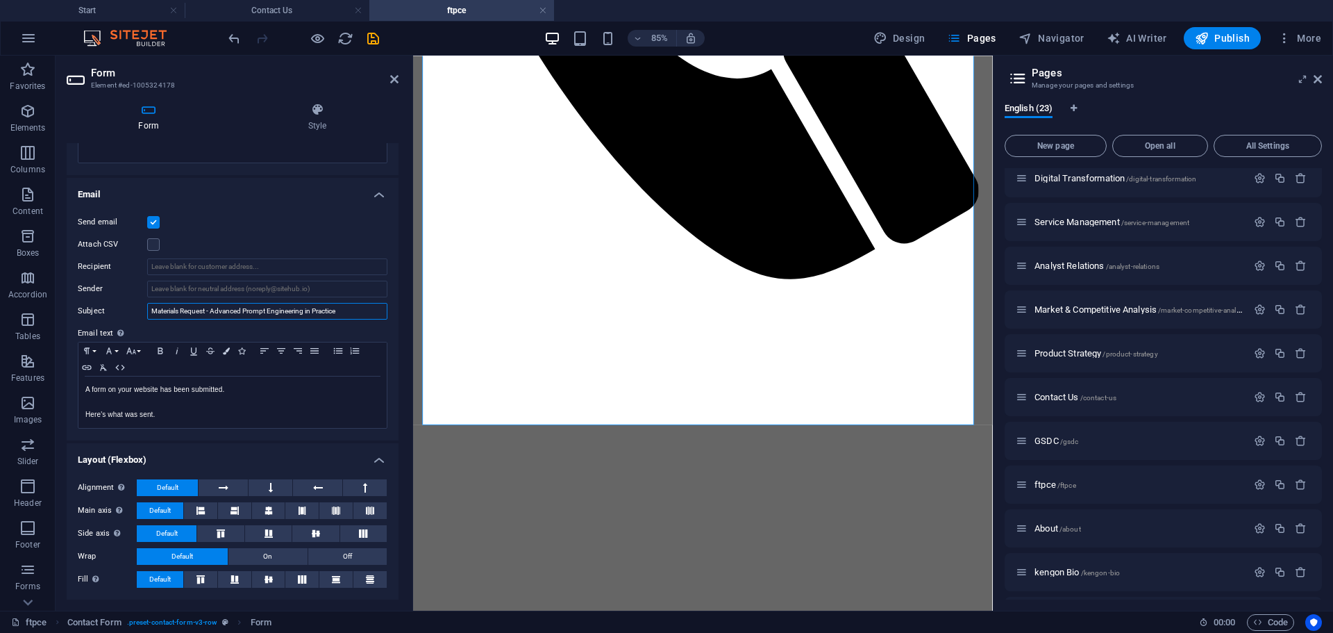
drag, startPoint x: 213, startPoint y: 310, endPoint x: 357, endPoint y: 308, distance: 143.8
click at [357, 308] on input "Materials Request - Advanced Prompt Engineering in Practice" at bounding box center [267, 311] width 240 height 17
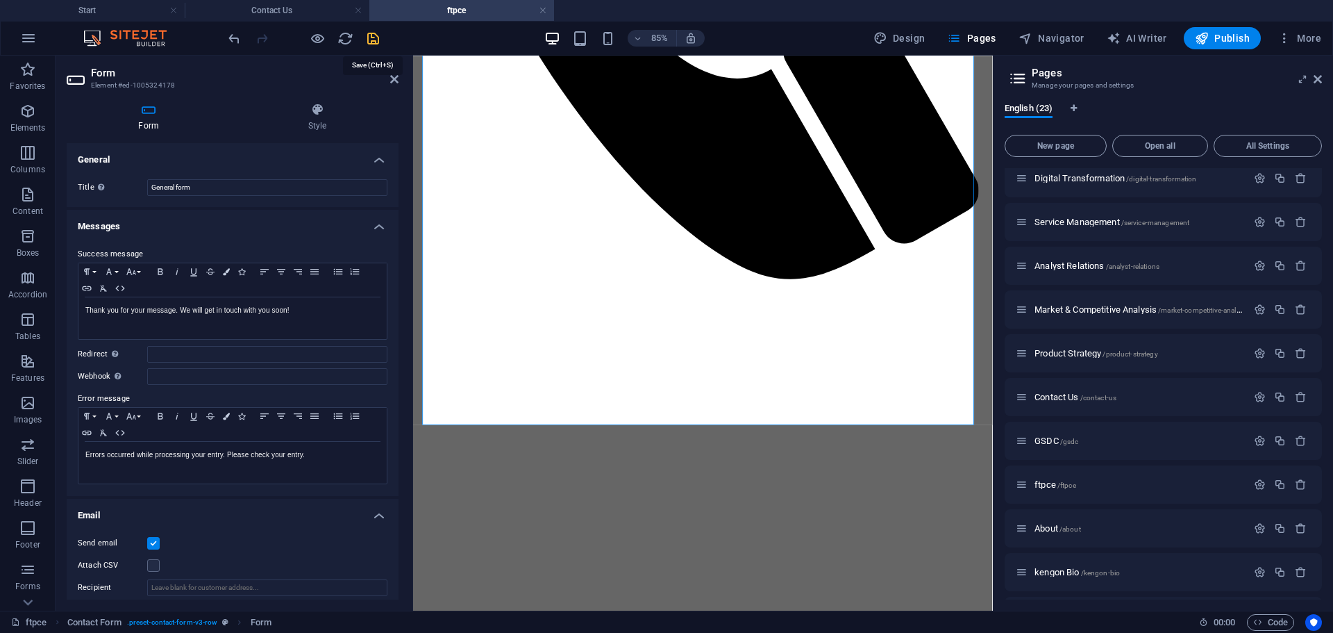
type input "Materials Request - From Prompting to Context Engineering"
click at [376, 38] on icon "save" at bounding box center [373, 39] width 16 height 16
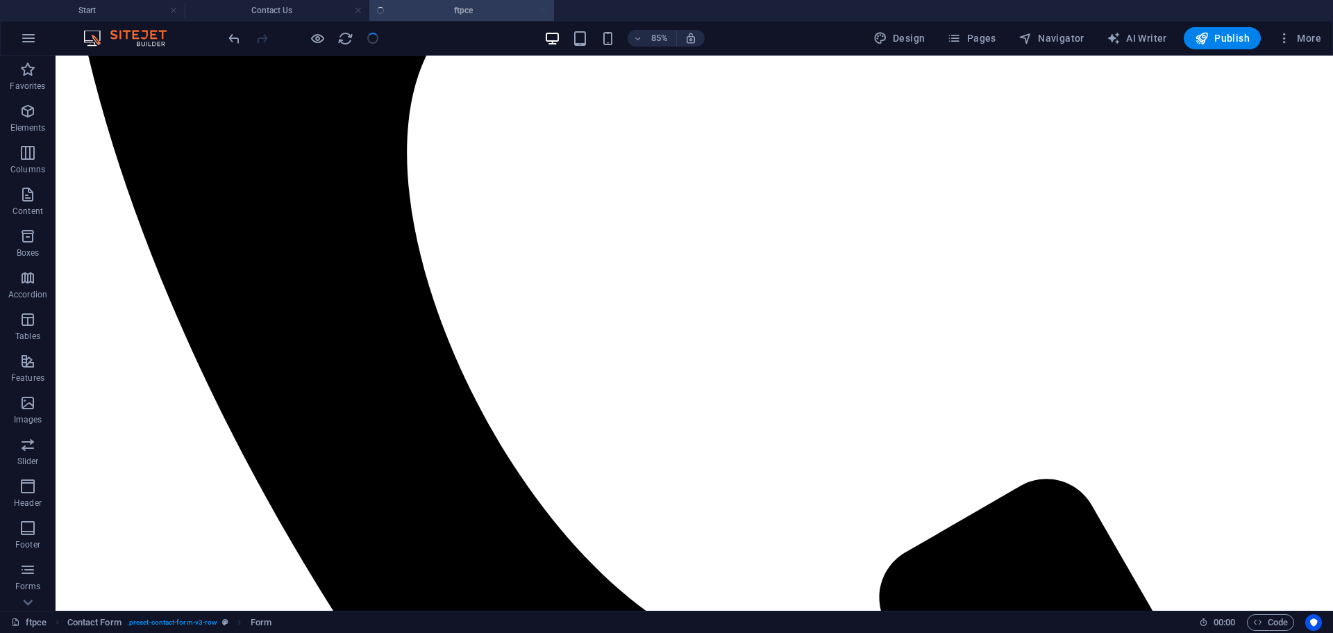
checkbox input "false"
click at [547, 11] on link at bounding box center [543, 10] width 8 height 13
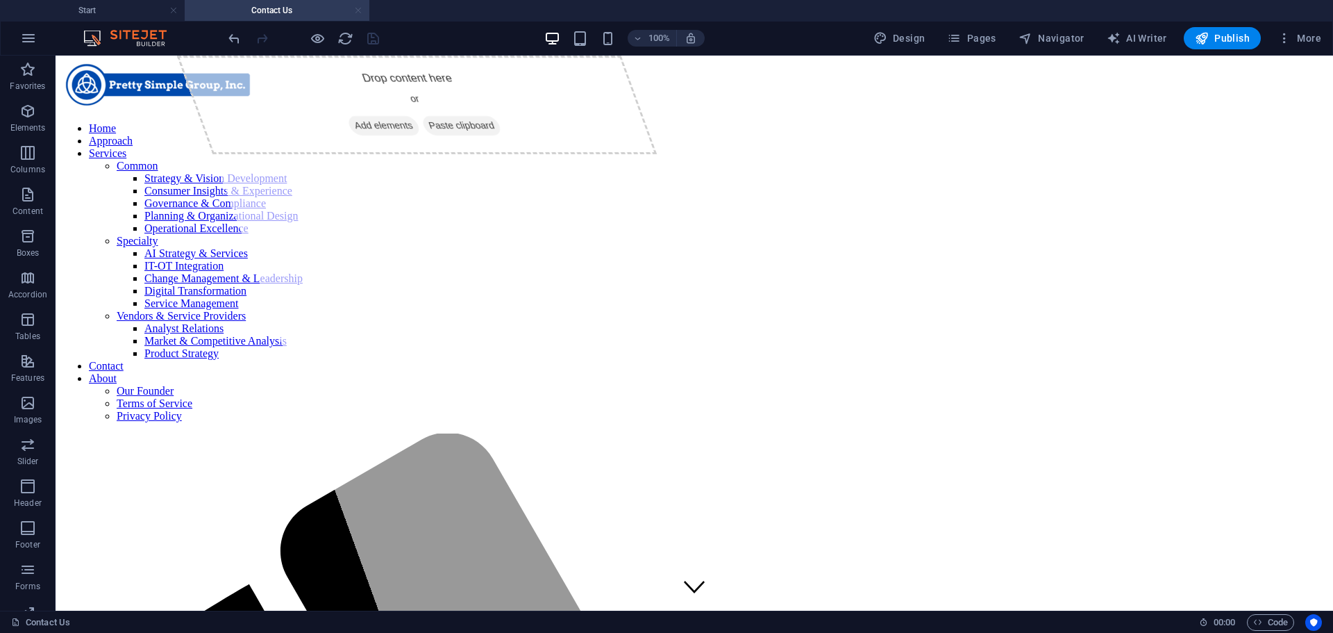
click at [358, 10] on link at bounding box center [358, 10] width 8 height 13
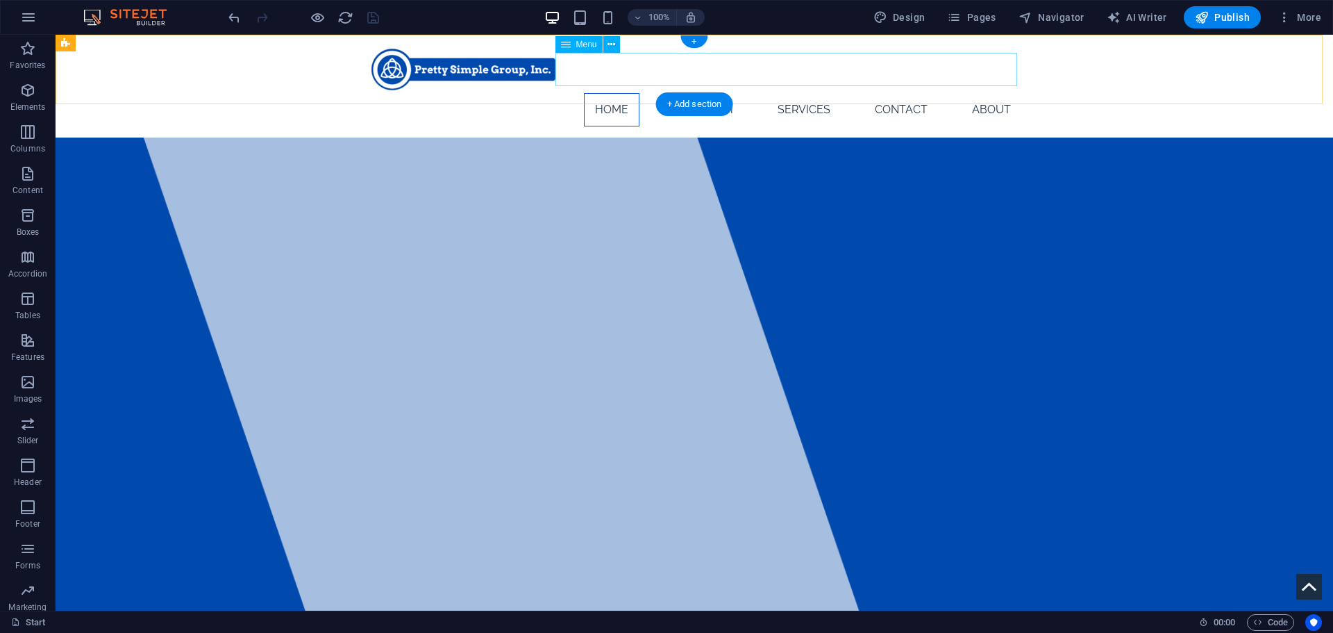
click at [615, 93] on nav "Home Approach Services Common Strategy & Vision Development Consumer Insights &…" at bounding box center [695, 109] width 656 height 33
select select
select select "2"
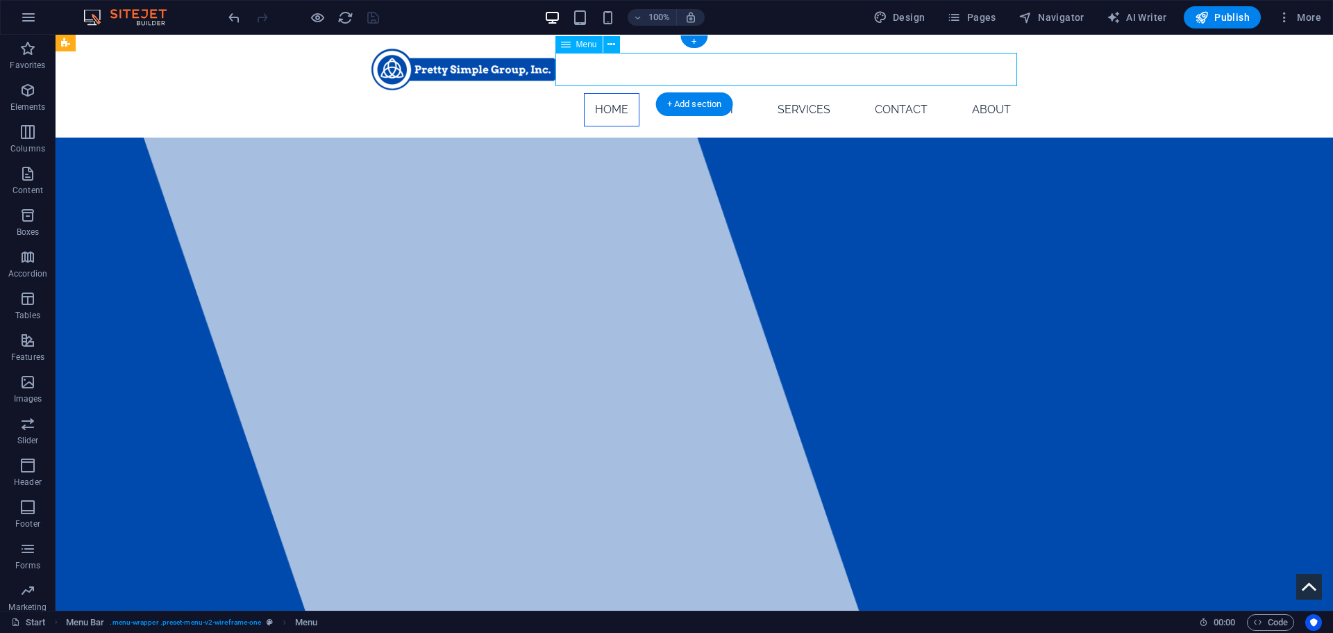
select select
select select "3"
select select
select select "4"
select select
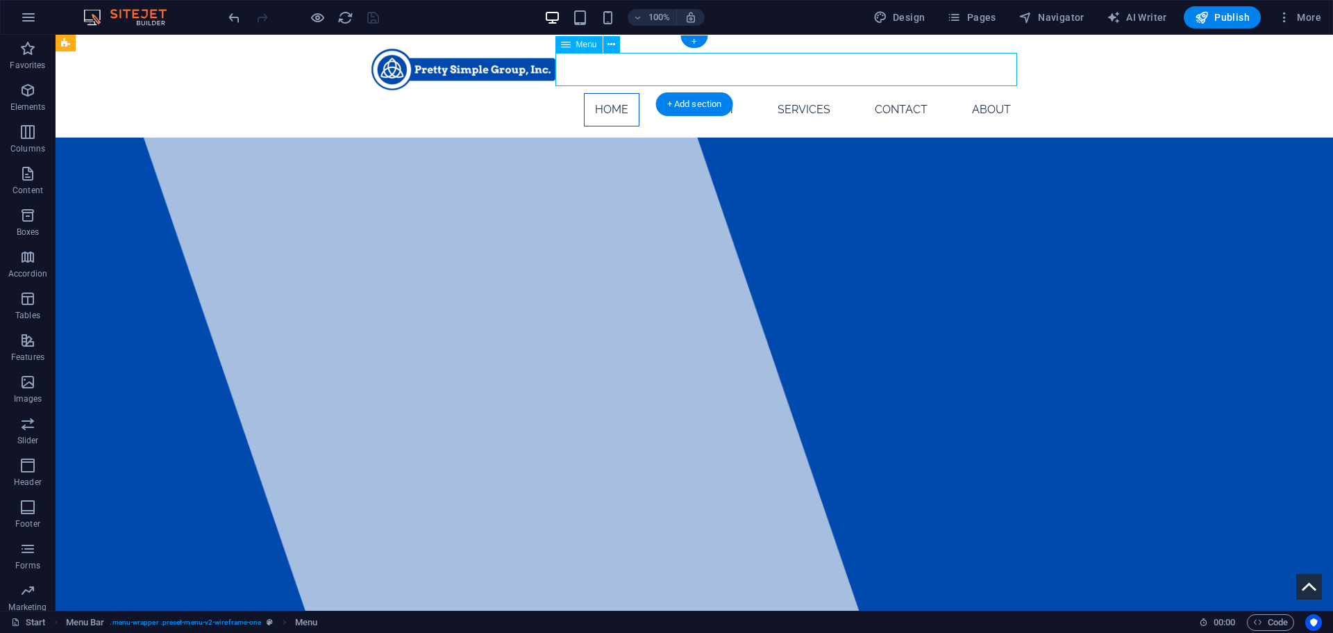
select select "5"
select select
select select "6"
select select
select select "7"
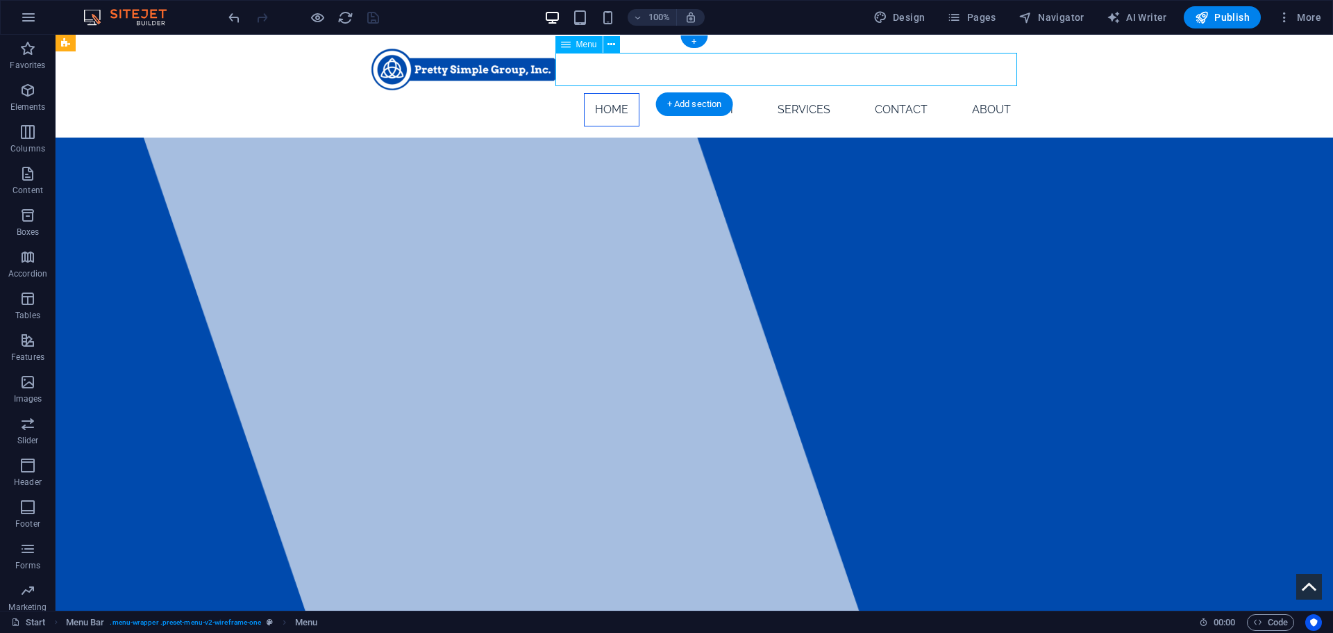
select select
select select "8"
select select
select select "9"
select select
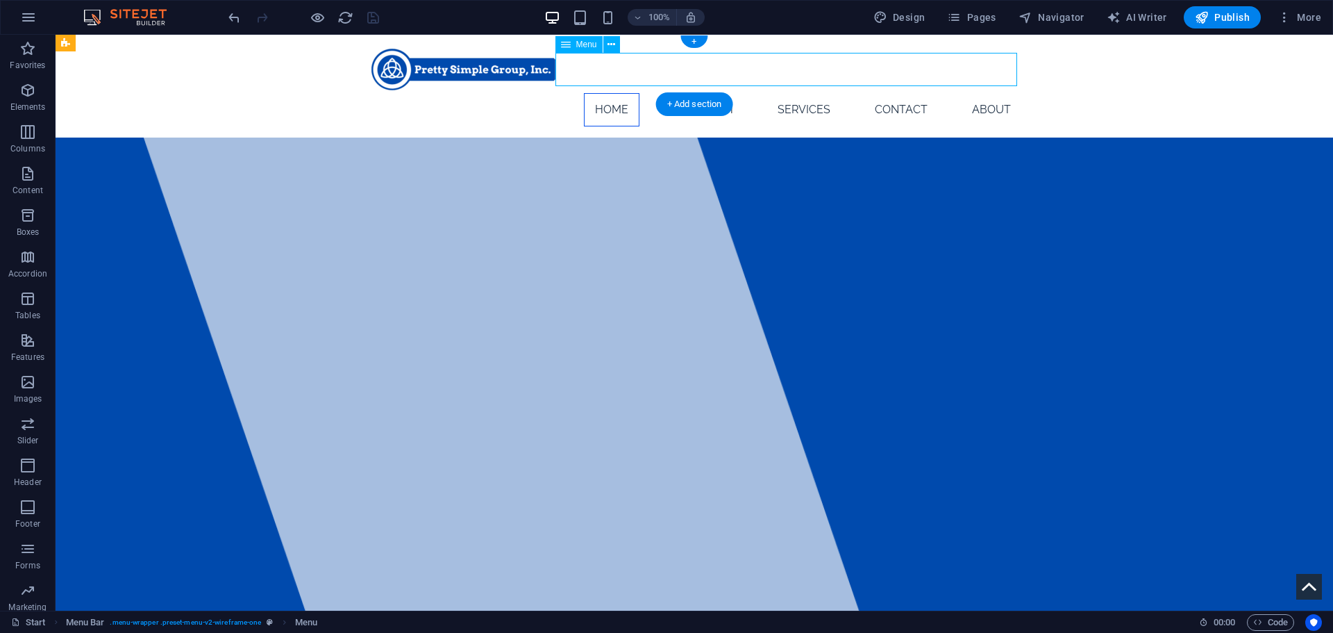
select select "10"
select select
select select "11"
select select
select select "12"
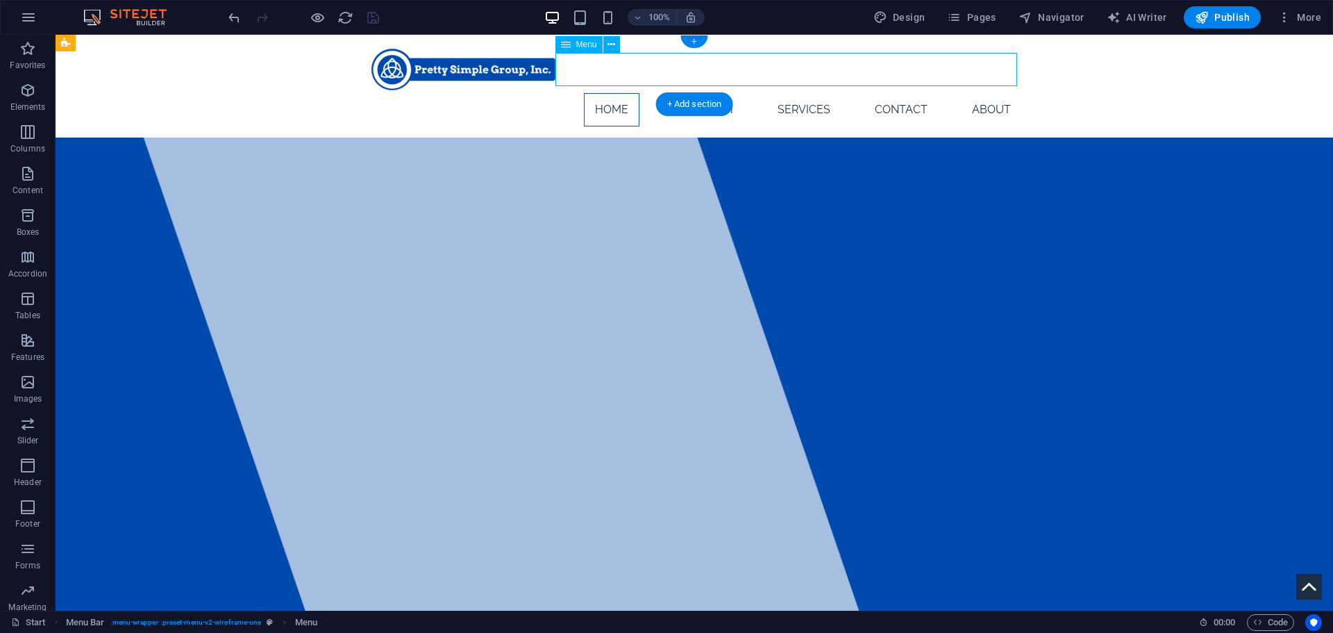
select select
select select "13"
select select
select select "14"
select select
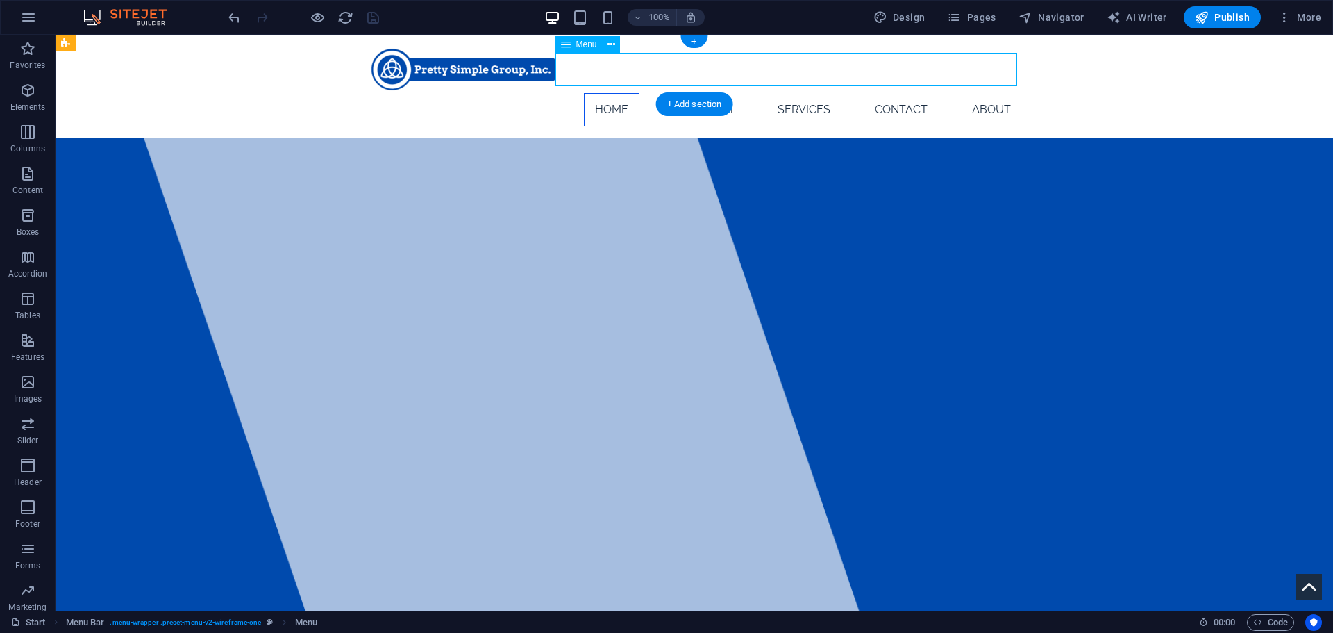
select select "15"
select select
select select "18"
select select
select select "19"
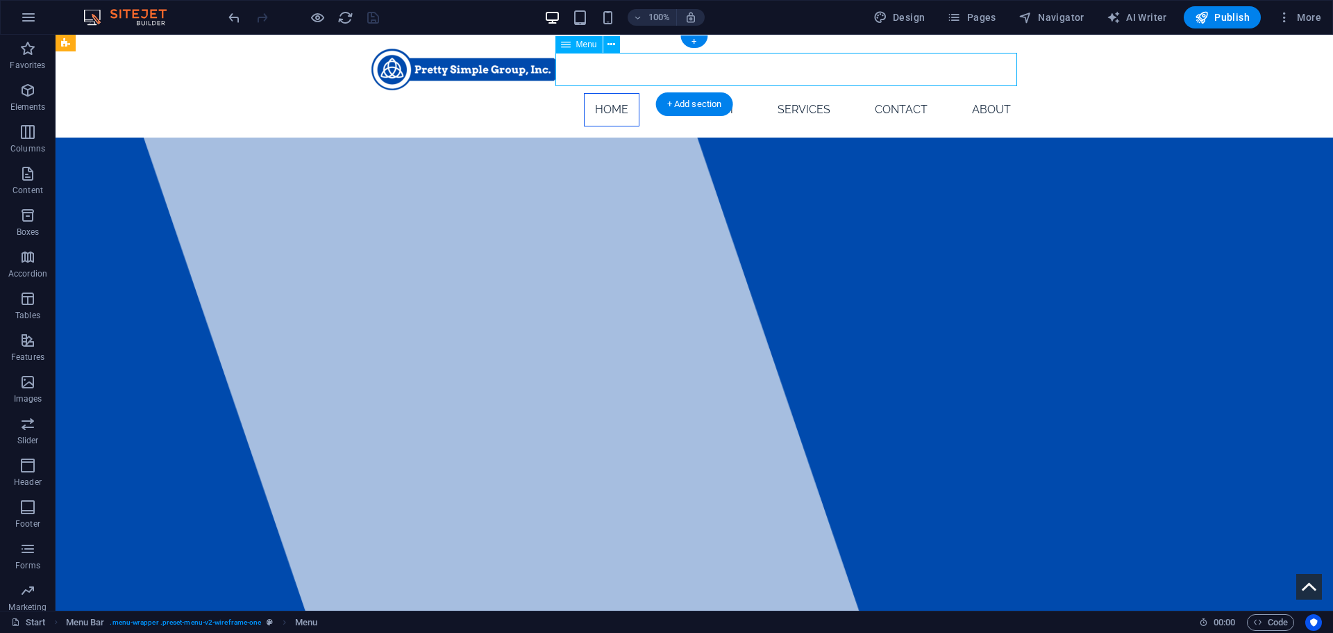
select select
select select "21"
select select
select select "20"
select select
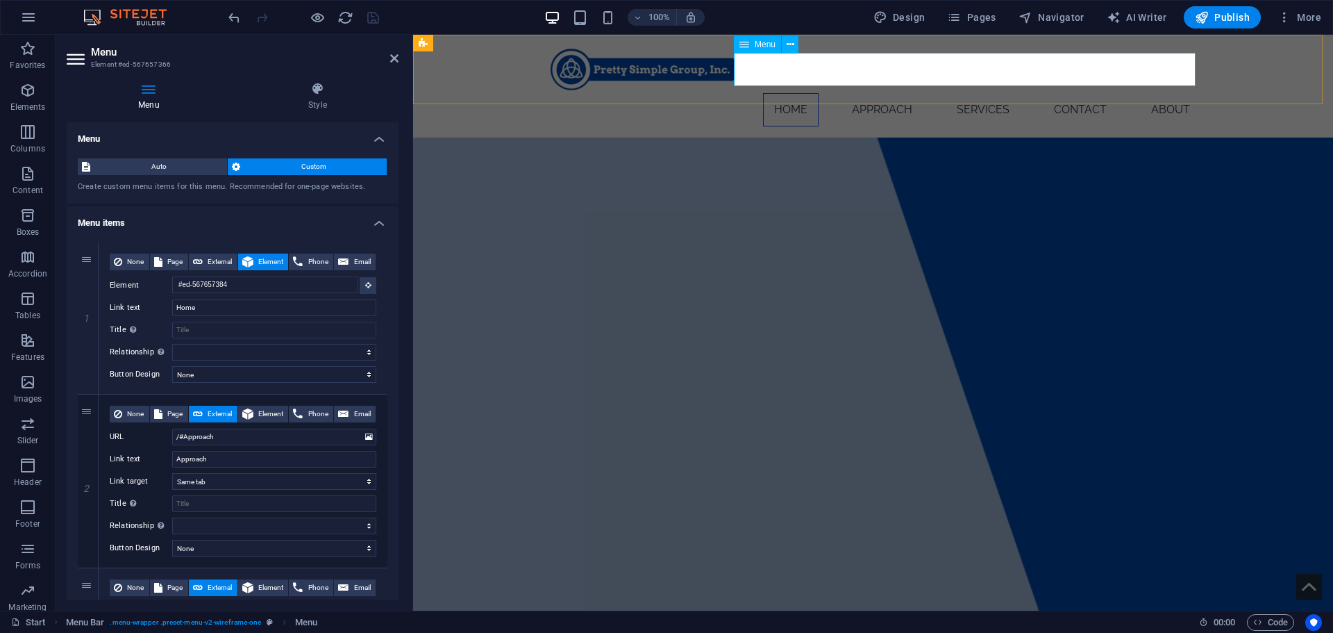
click at [1074, 93] on nav "Home Approach Services Common Strategy & Vision Development Consumer Insights &…" at bounding box center [874, 109] width 656 height 33
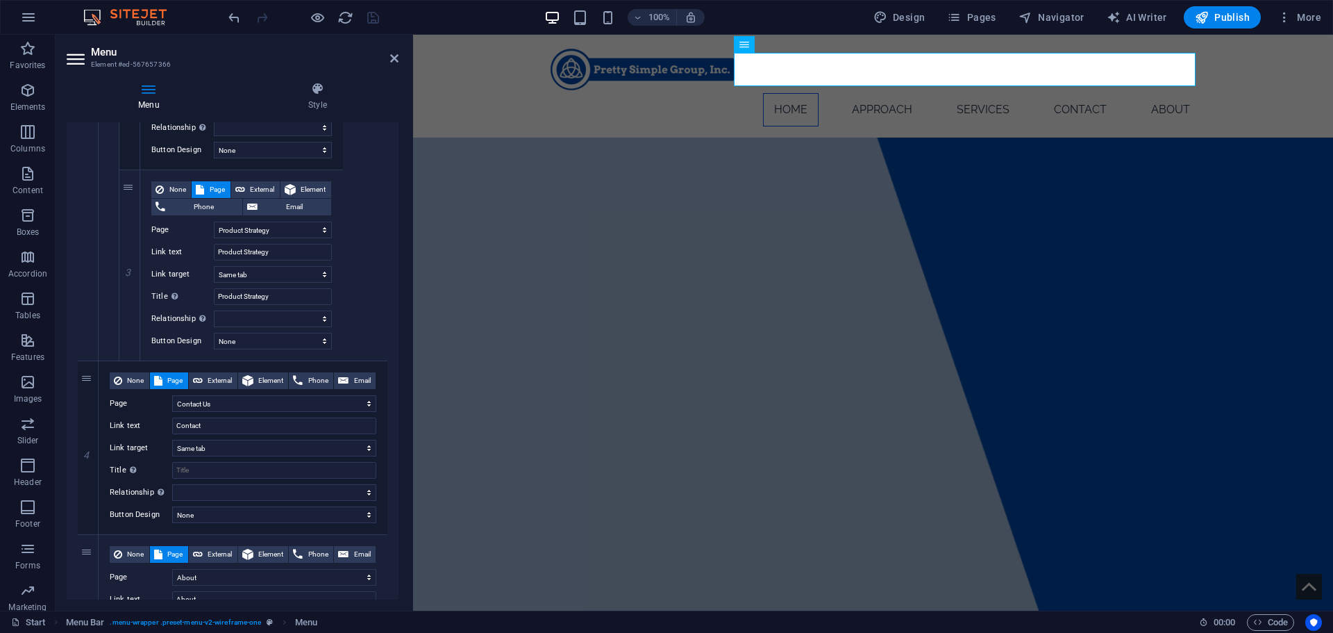
scroll to position [3170, 0]
click at [277, 401] on select "Page Template Start Strategy &amp; Vision Consumer Insights &amp; Experience Go…" at bounding box center [274, 402] width 204 height 17
click at [371, 13] on div at bounding box center [304, 17] width 156 height 22
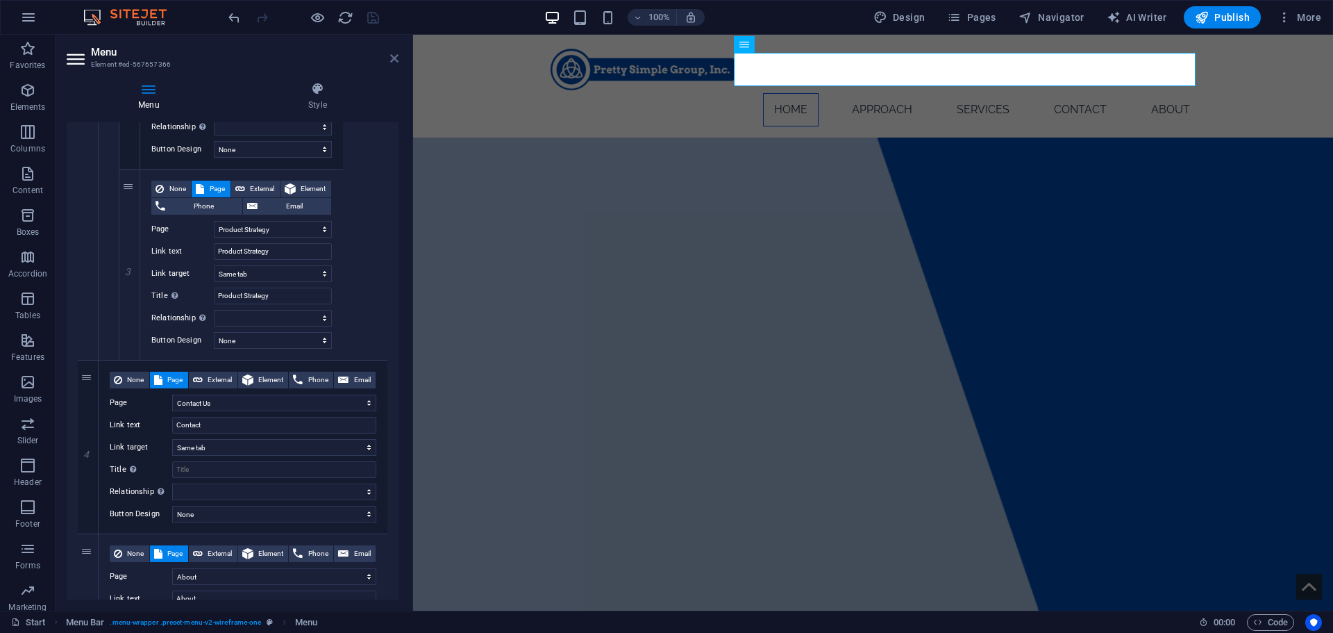
click at [392, 60] on icon at bounding box center [394, 58] width 8 height 11
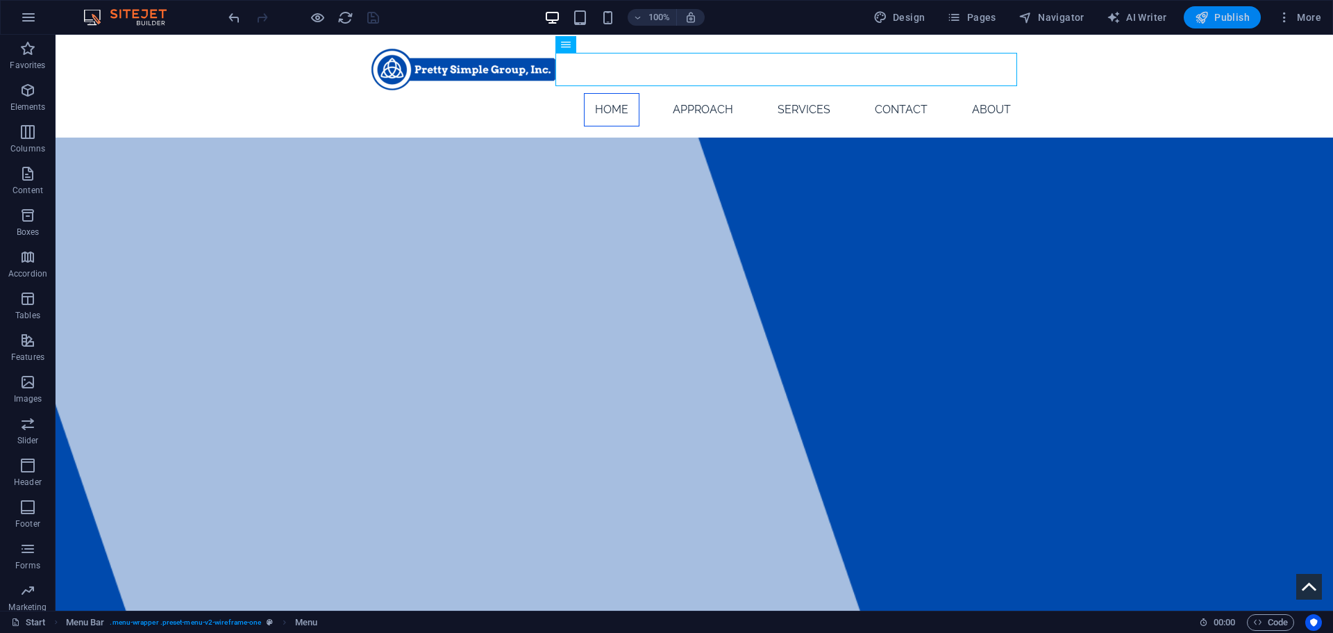
click at [1233, 18] on span "Publish" at bounding box center [1222, 17] width 55 height 14
click at [972, 18] on span "Pages" at bounding box center [971, 17] width 49 height 14
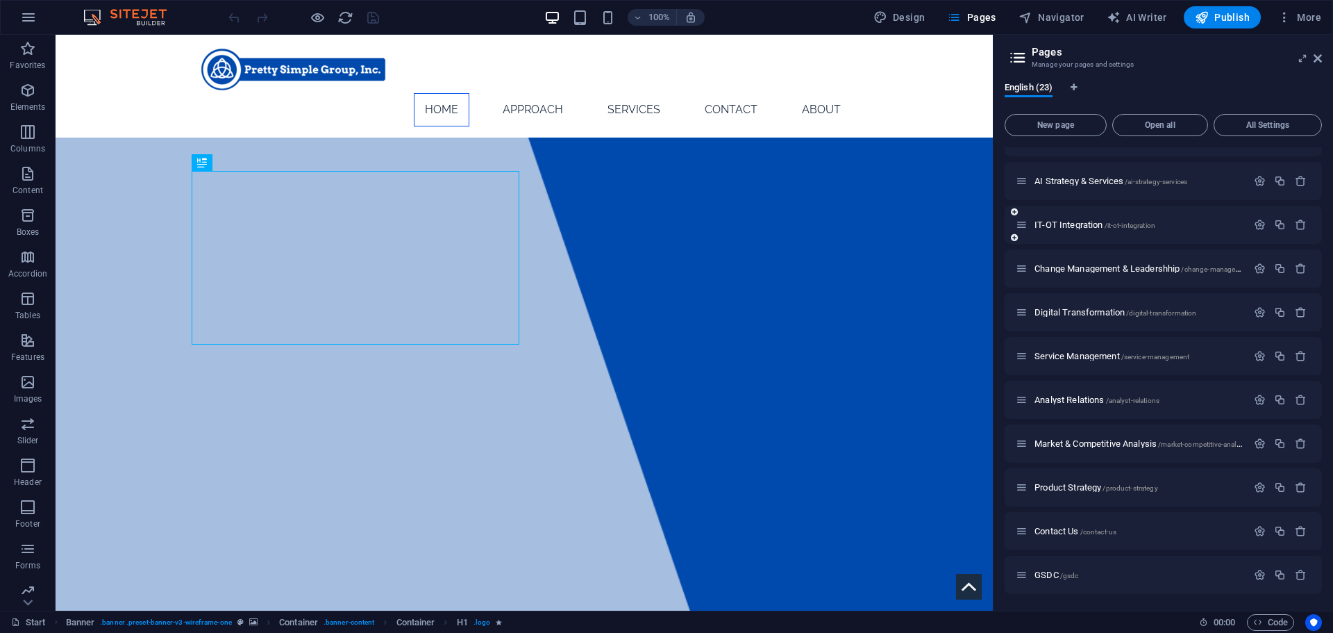
scroll to position [554, 0]
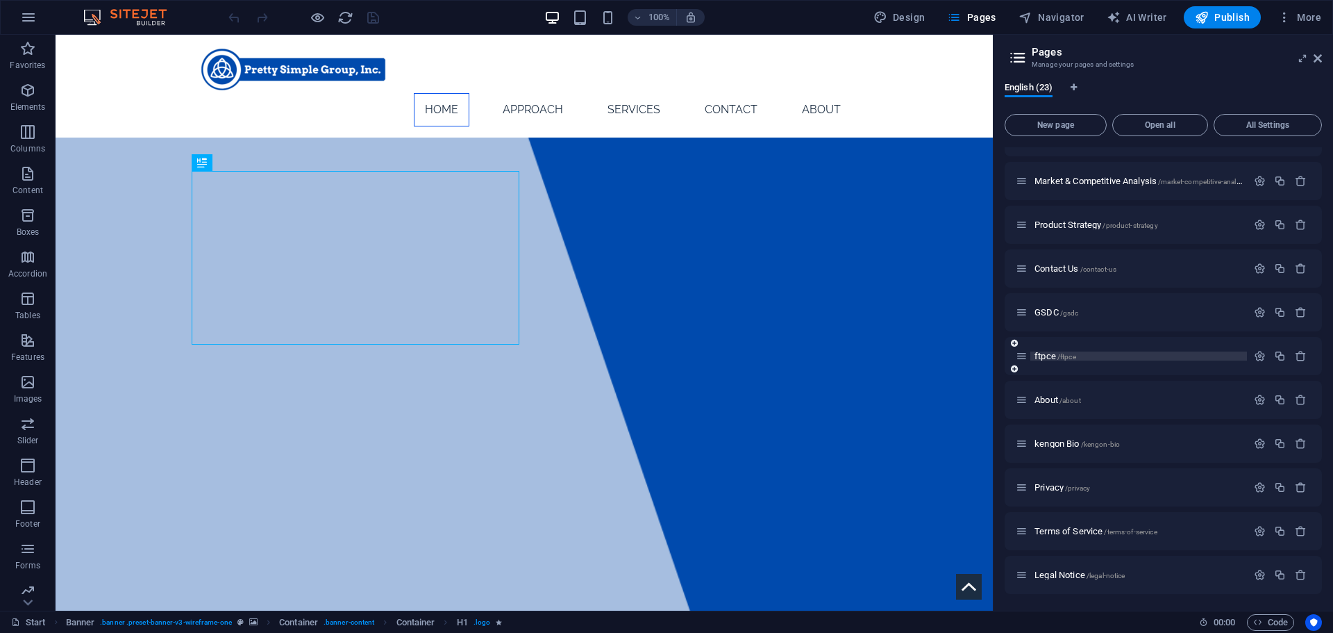
click at [1062, 353] on span "/ftpce" at bounding box center [1067, 357] width 19 height 8
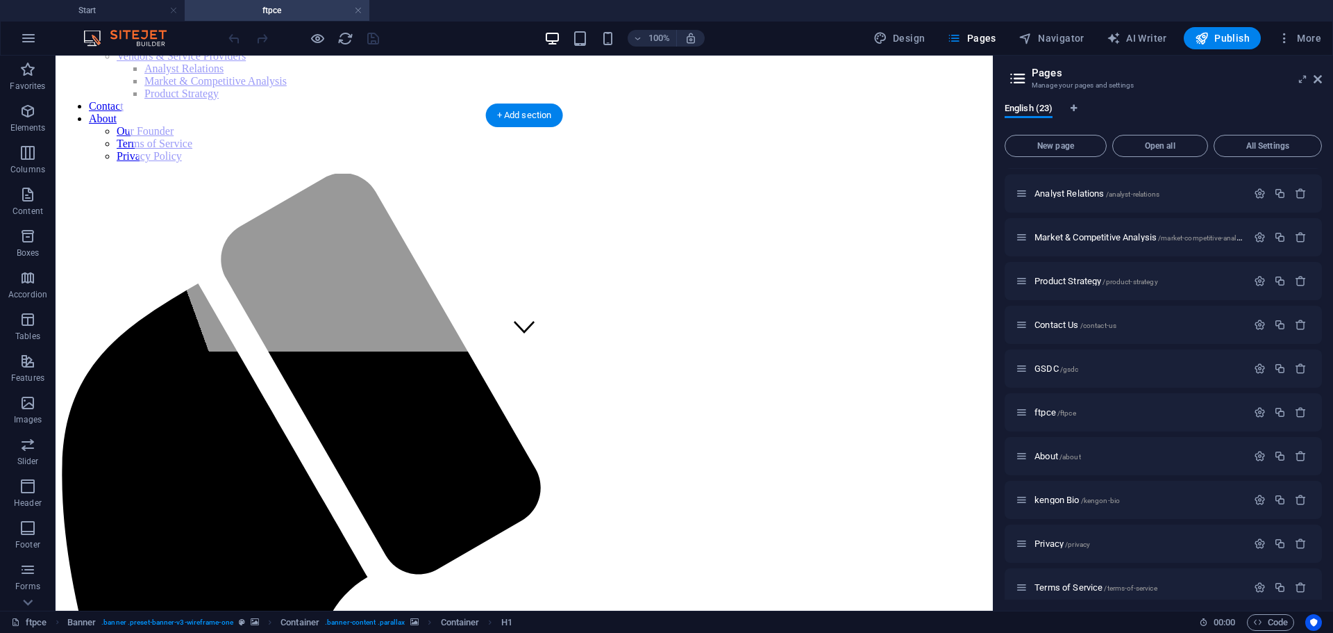
scroll to position [260, 0]
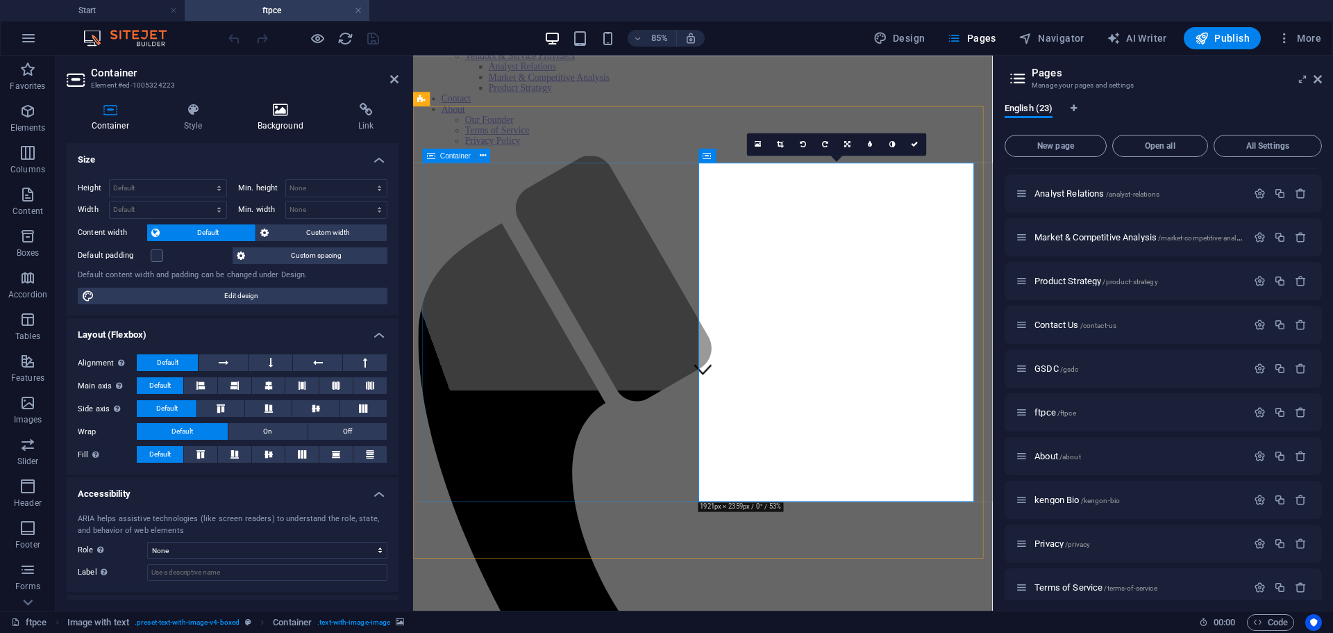
click at [283, 103] on icon at bounding box center [280, 110] width 95 height 14
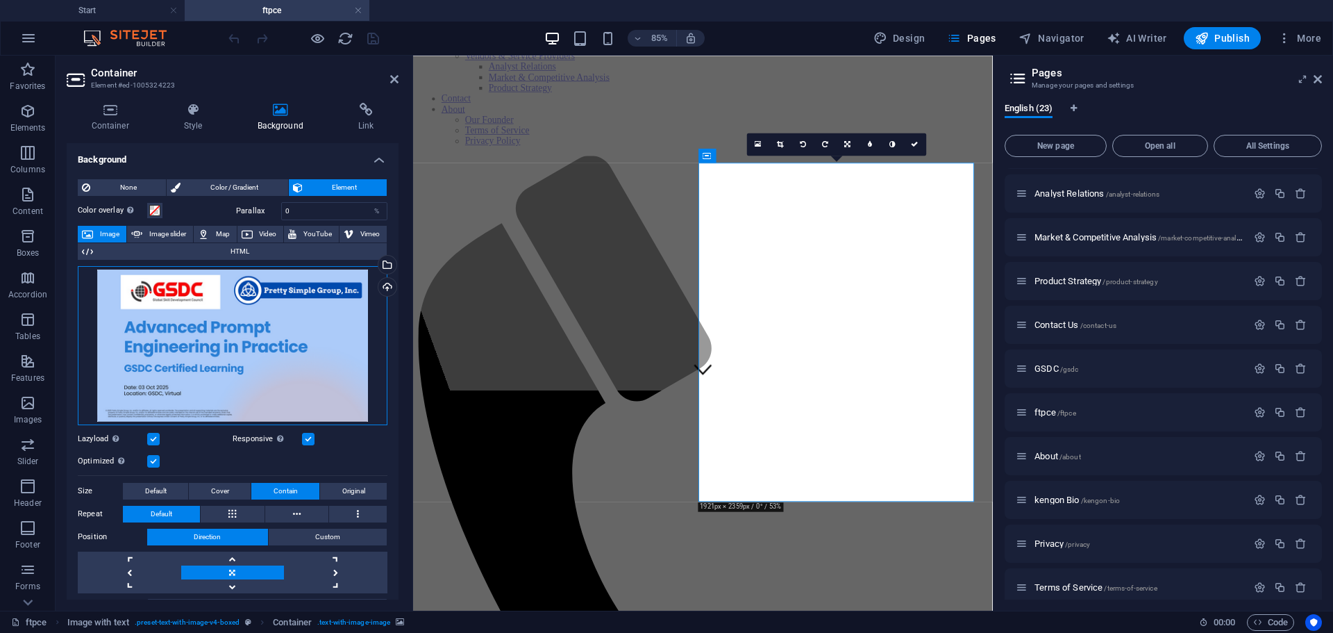
click at [208, 340] on div "Drag files here, click to choose files or select files from Files or our free s…" at bounding box center [233, 345] width 310 height 159
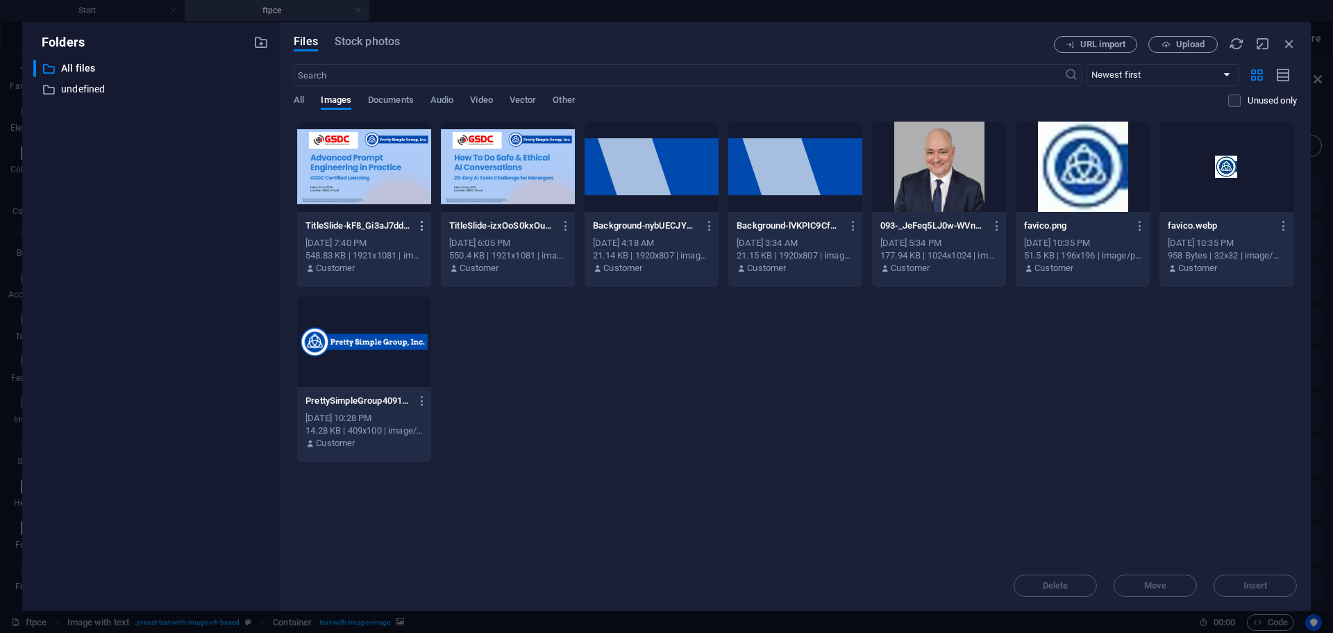
click at [424, 224] on icon "button" at bounding box center [422, 225] width 13 height 13
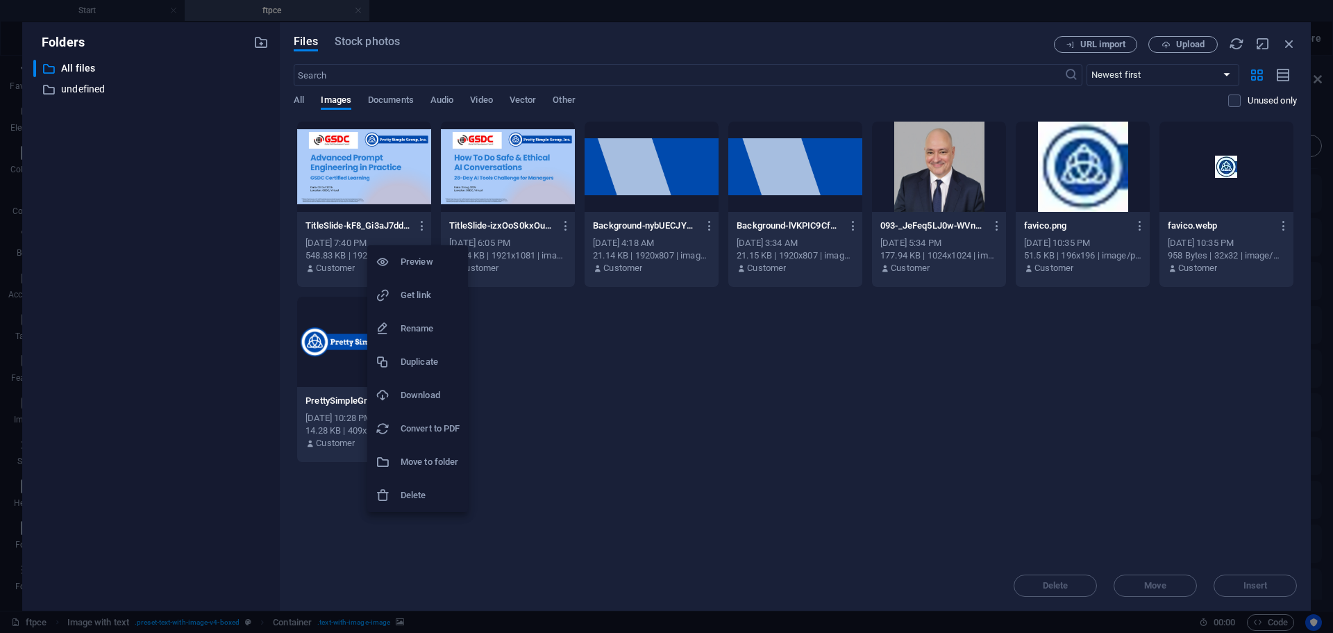
click at [559, 442] on div at bounding box center [666, 316] width 1333 height 633
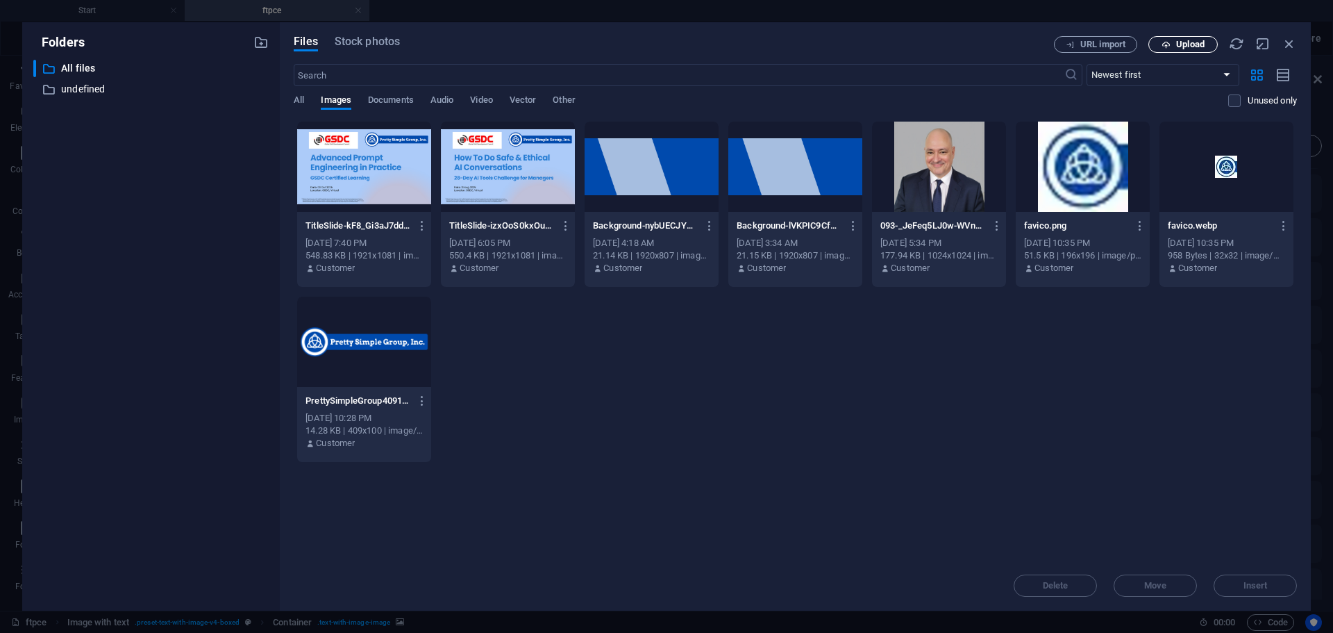
click at [1175, 47] on span "Upload" at bounding box center [1183, 44] width 57 height 9
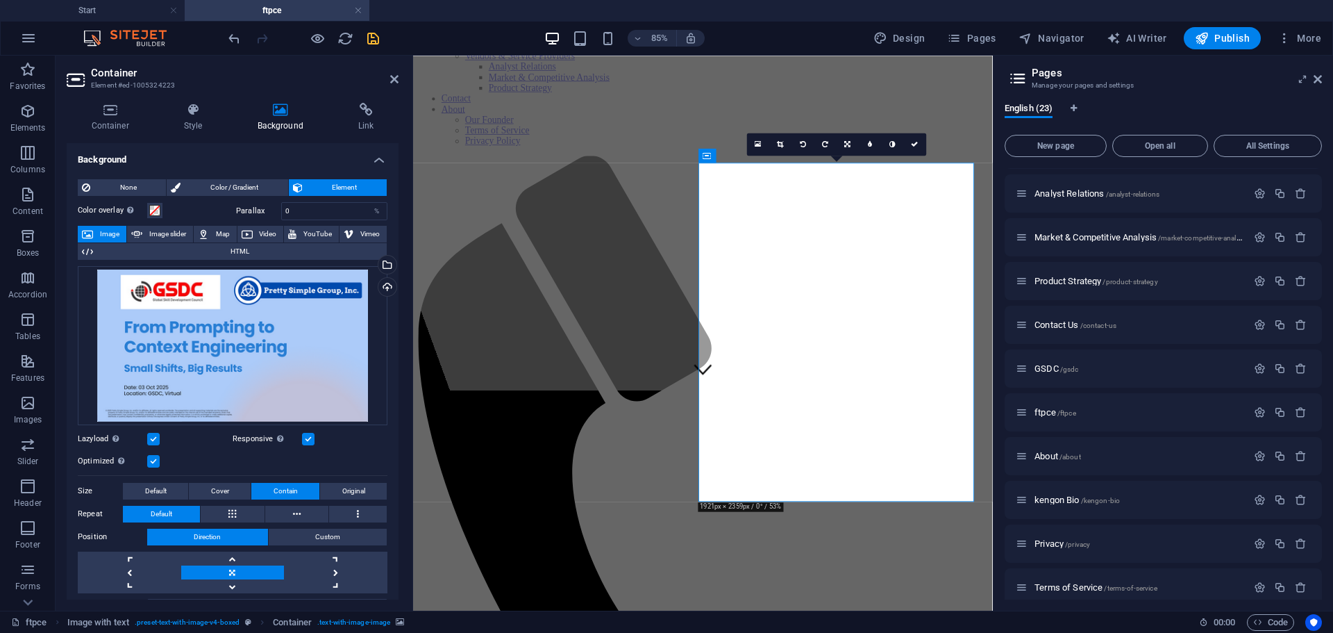
click at [375, 38] on icon "save" at bounding box center [373, 39] width 16 height 16
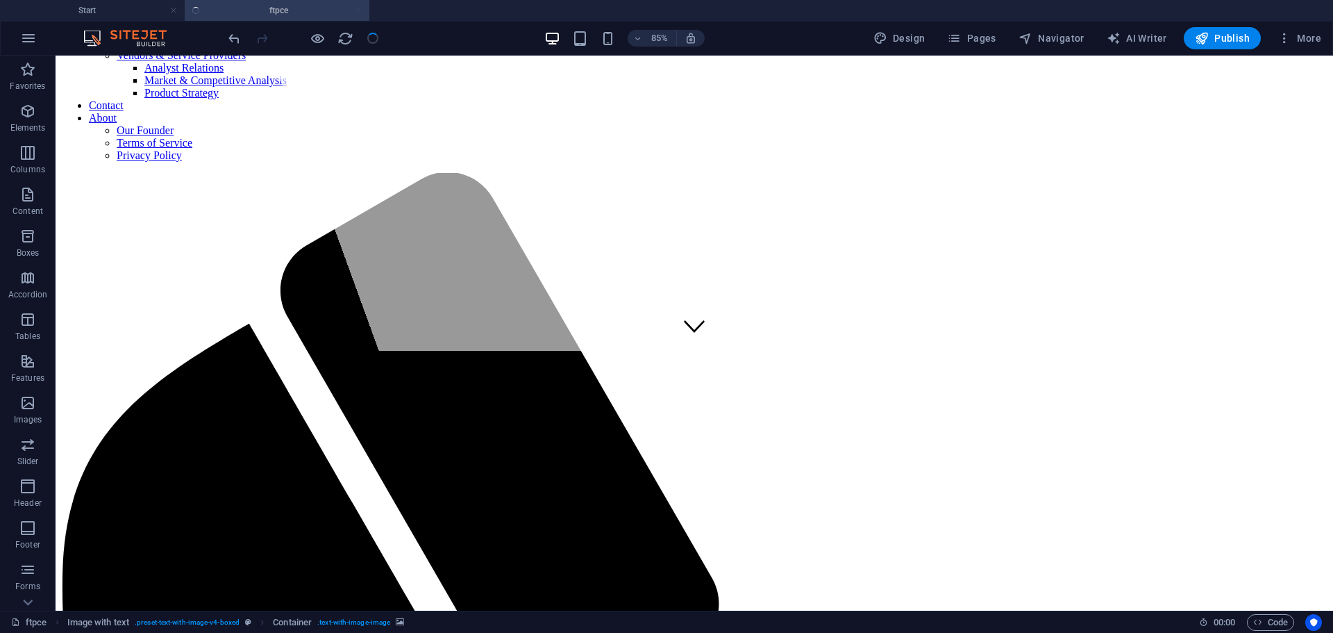
checkbox input "false"
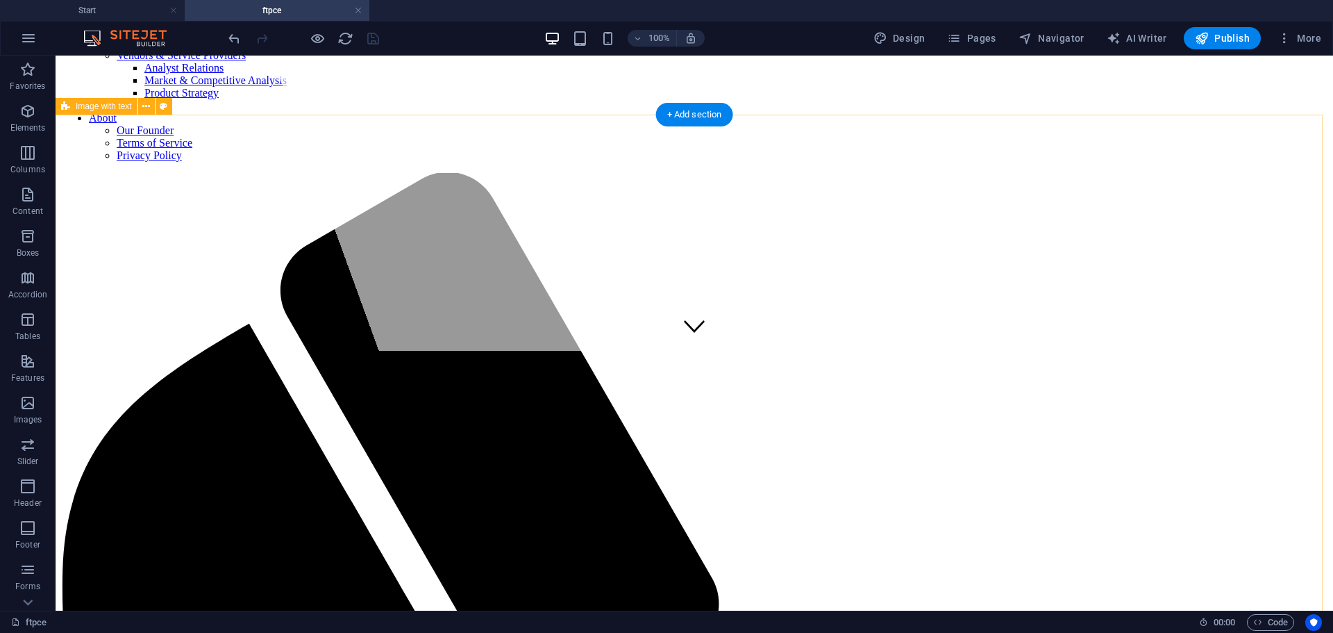
click at [360, 10] on link at bounding box center [358, 10] width 8 height 13
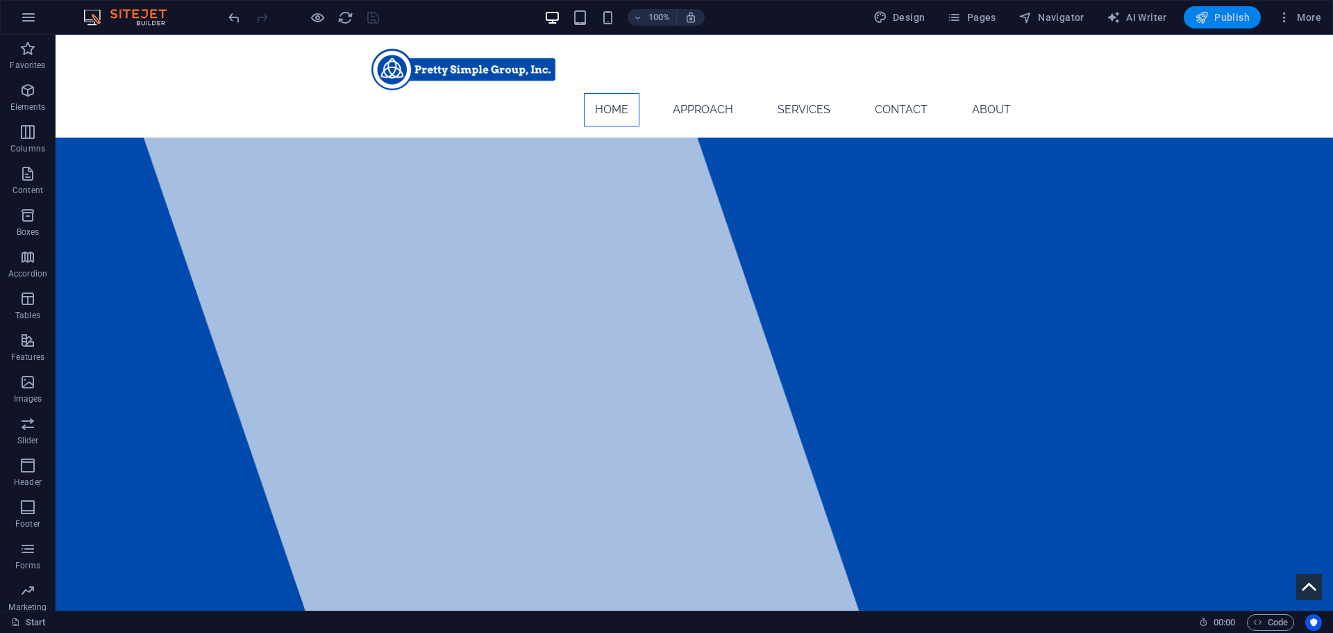
click at [1227, 10] on span "Publish" at bounding box center [1222, 17] width 55 height 14
